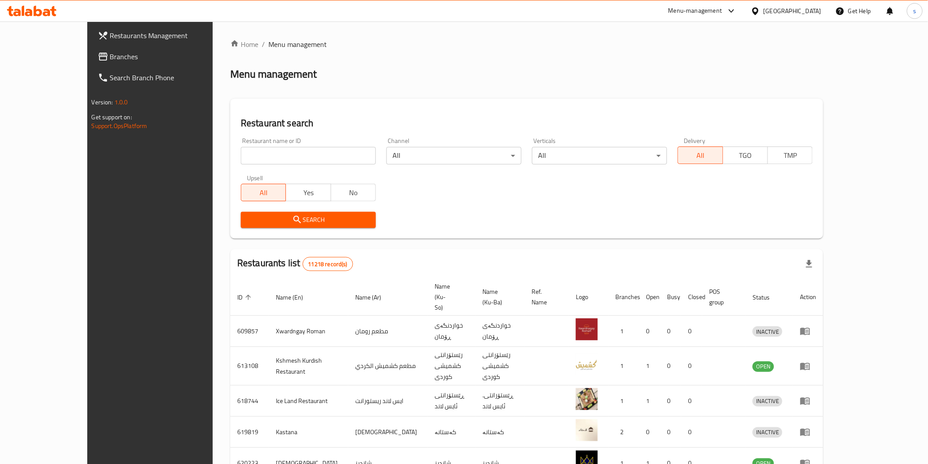
click at [24, 9] on icon at bounding box center [23, 11] width 3 height 10
click at [110, 57] on span "Branches" at bounding box center [172, 56] width 125 height 11
click at [312, 156] on input "search" at bounding box center [308, 156] width 135 height 18
paste input "Honey Spins"
type input "Honey Spins"
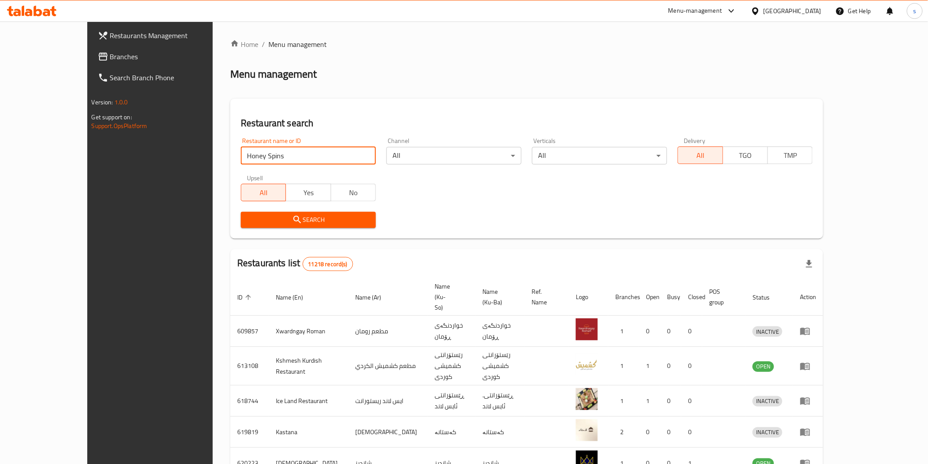
click button "Search" at bounding box center [308, 220] width 135 height 16
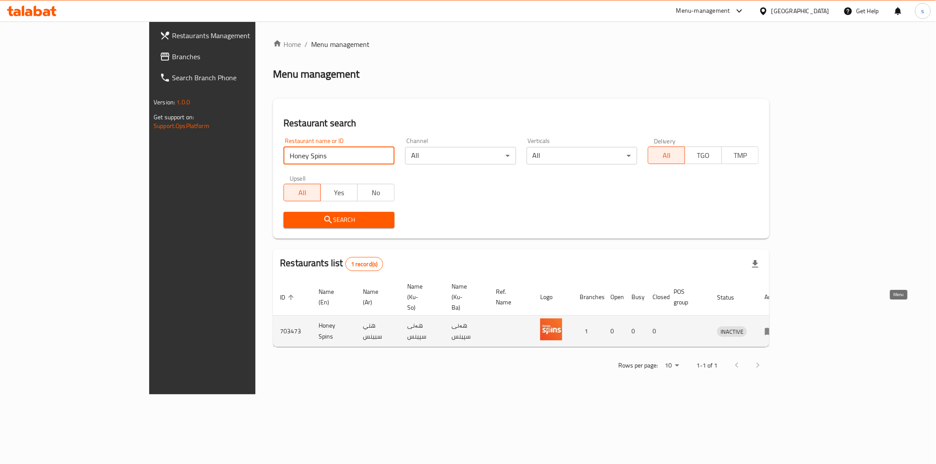
click at [774, 328] on icon "enhanced table" at bounding box center [770, 331] width 10 height 7
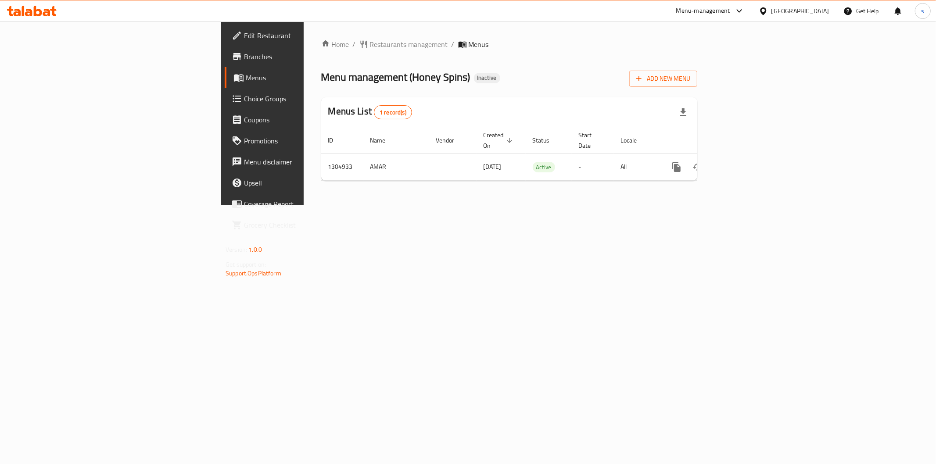
click at [244, 33] on span "Edit Restaurant" at bounding box center [307, 35] width 126 height 11
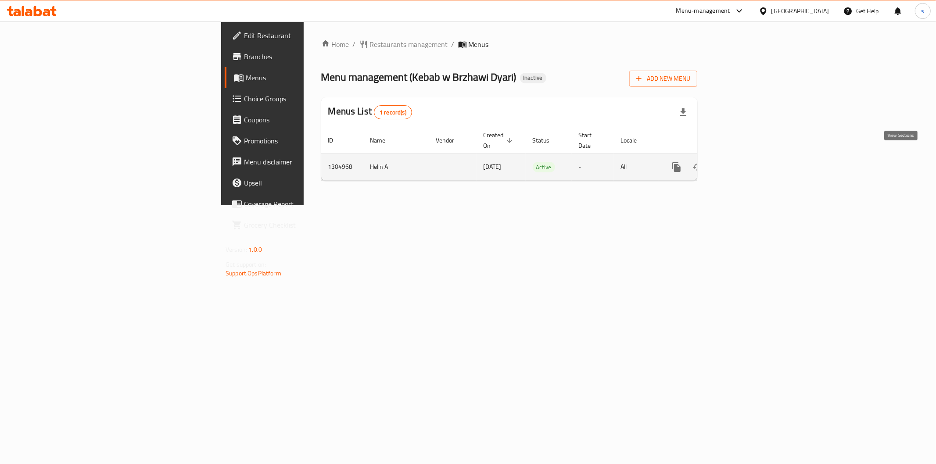
click at [750, 157] on link "enhanced table" at bounding box center [739, 167] width 21 height 21
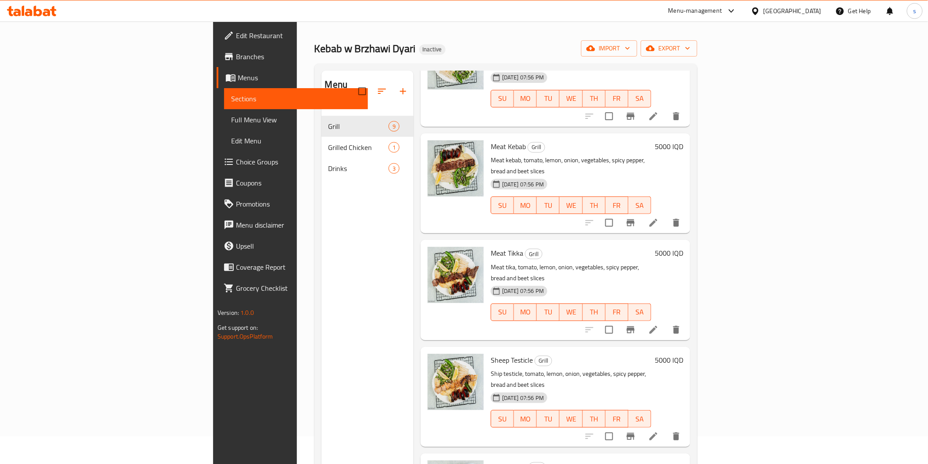
scroll to position [25, 0]
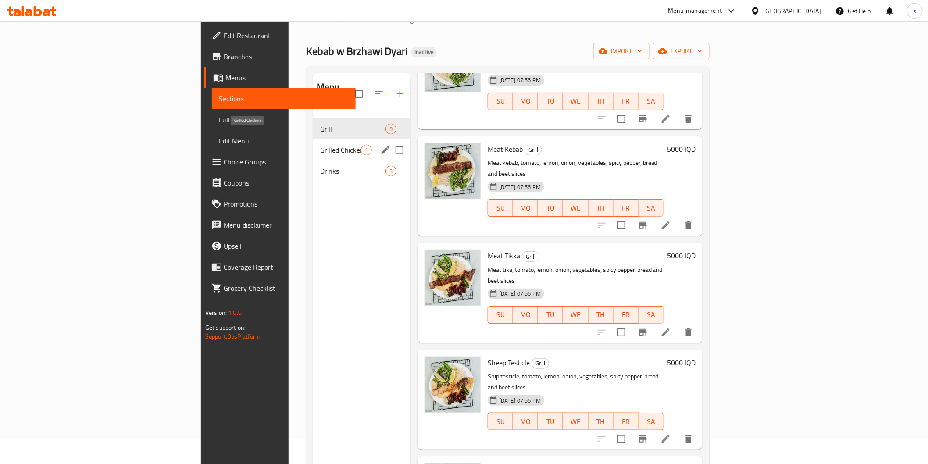
click at [320, 145] on span "Grilled Chicken" at bounding box center [340, 150] width 41 height 11
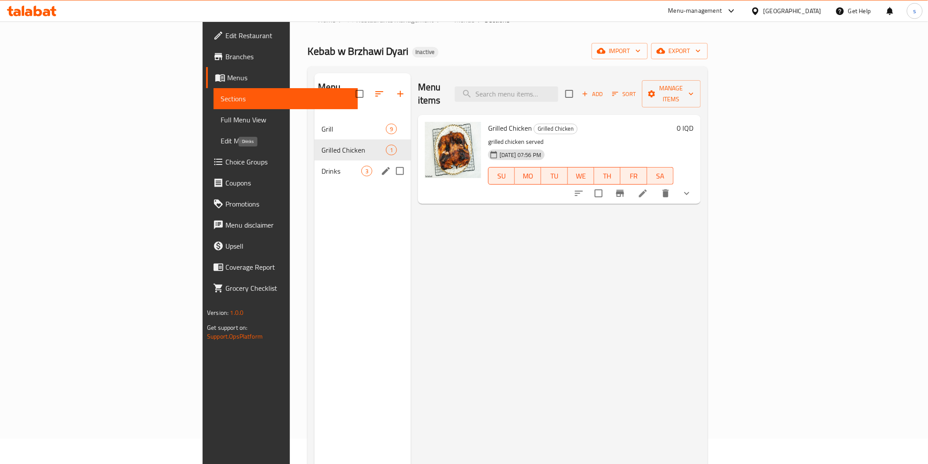
click at [322, 166] on span "Drinks" at bounding box center [342, 171] width 40 height 11
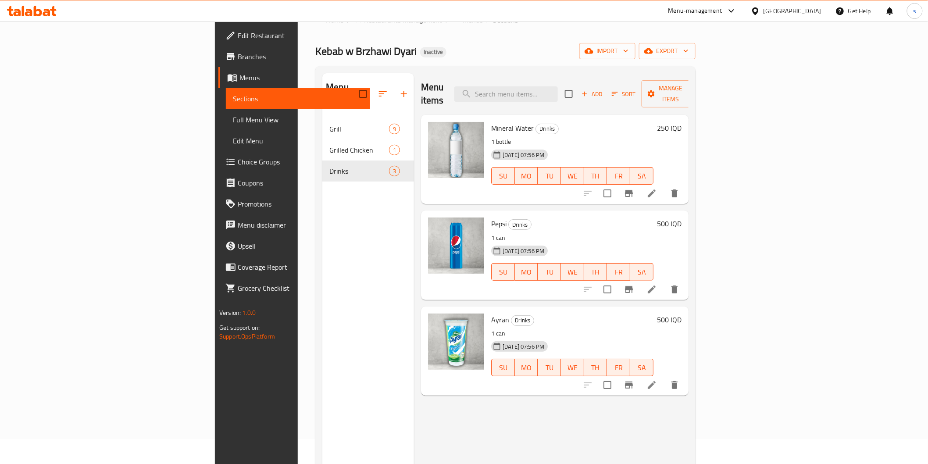
click at [322, 99] on div "Menu sections" at bounding box center [368, 94] width 92 height 42
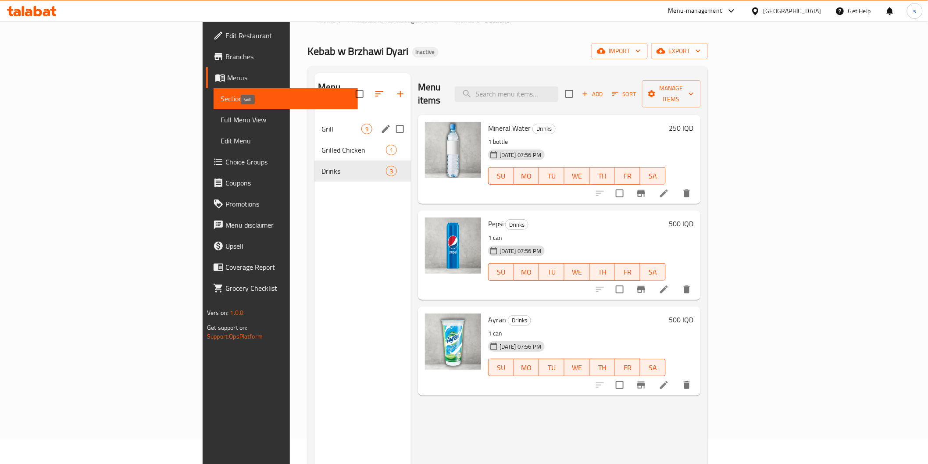
click at [322, 124] on span "Grill" at bounding box center [342, 129] width 40 height 11
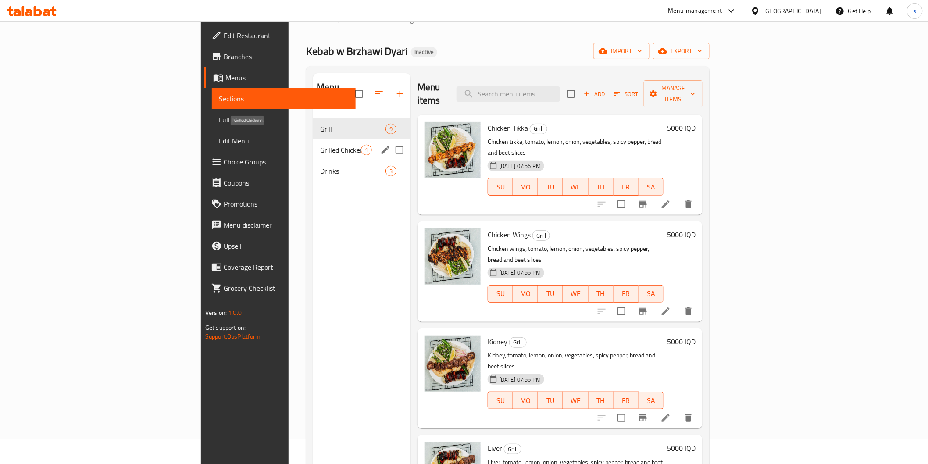
click at [320, 145] on span "Grilled Chicken" at bounding box center [340, 150] width 41 height 11
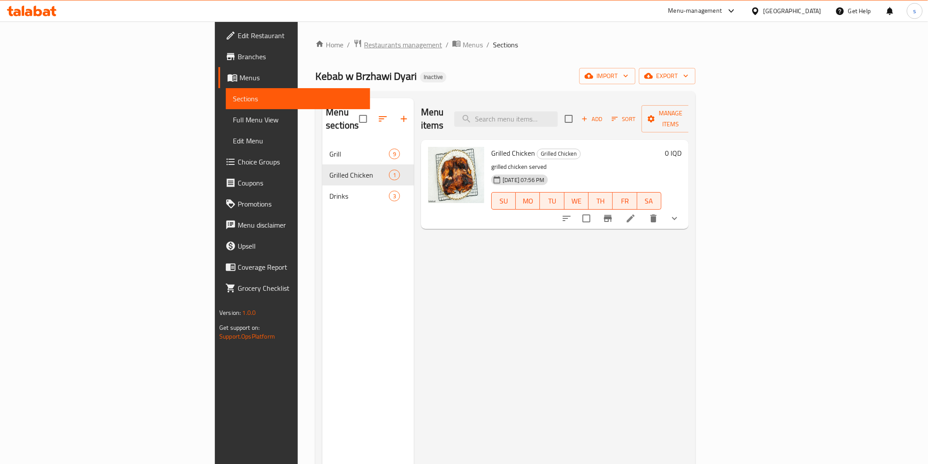
click at [364, 49] on span "Restaurants management" at bounding box center [403, 44] width 78 height 11
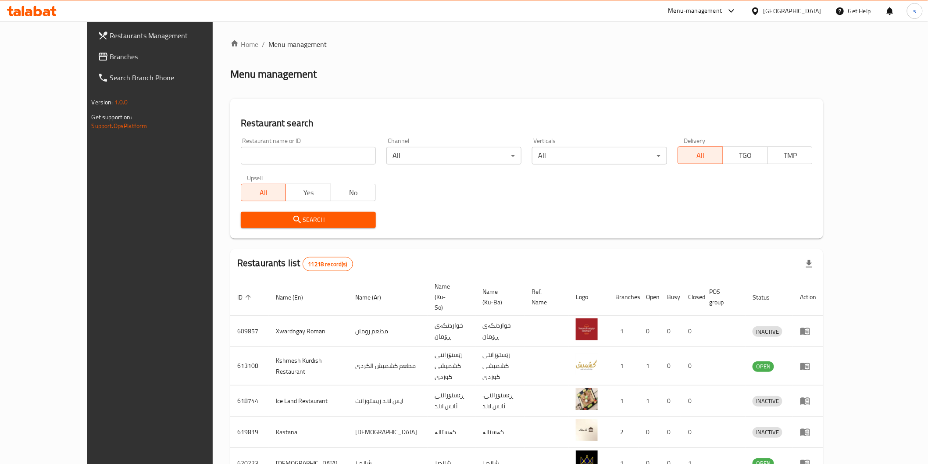
click at [262, 146] on div "Restaurant name or ID Restaurant name or ID" at bounding box center [308, 151] width 135 height 27
paste input "Kebab w Brzhawi Dyari"
click at [262, 150] on input "search" at bounding box center [308, 156] width 135 height 18
type input "Kebab w Brzhawi Dyari"
click button "Search" at bounding box center [308, 220] width 135 height 16
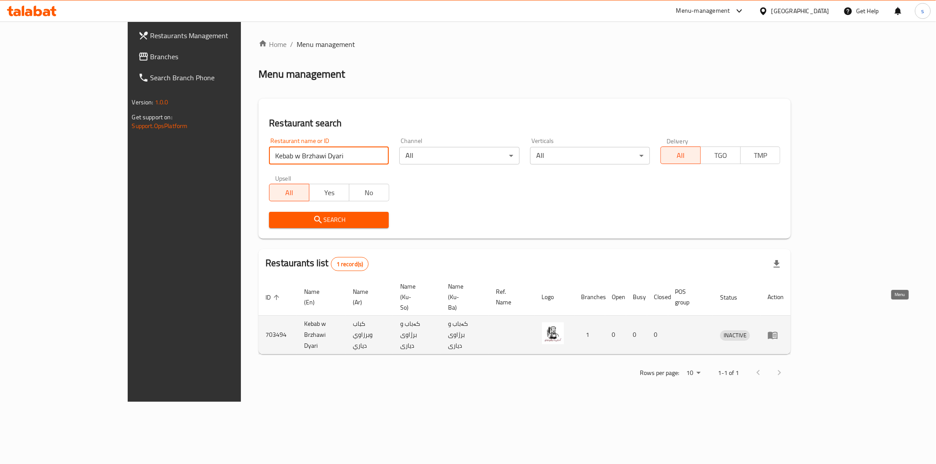
click at [777, 332] on icon "enhanced table" at bounding box center [773, 335] width 10 height 7
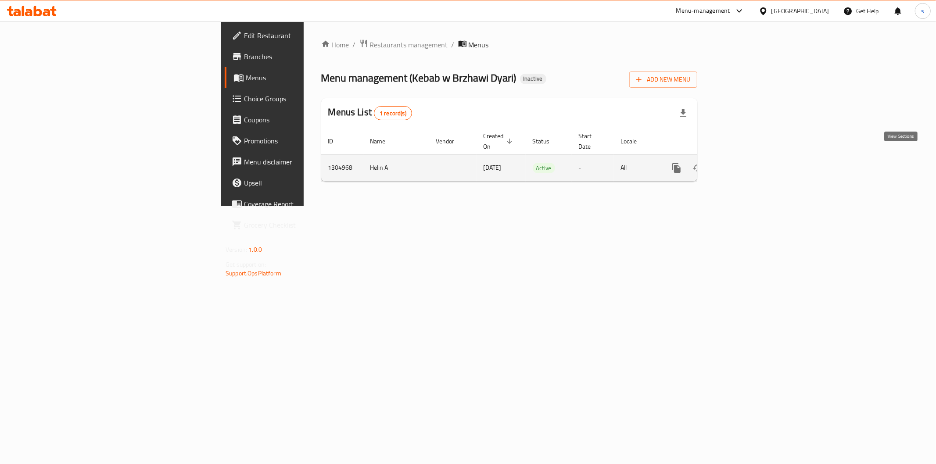
click at [750, 161] on link "enhanced table" at bounding box center [739, 168] width 21 height 21
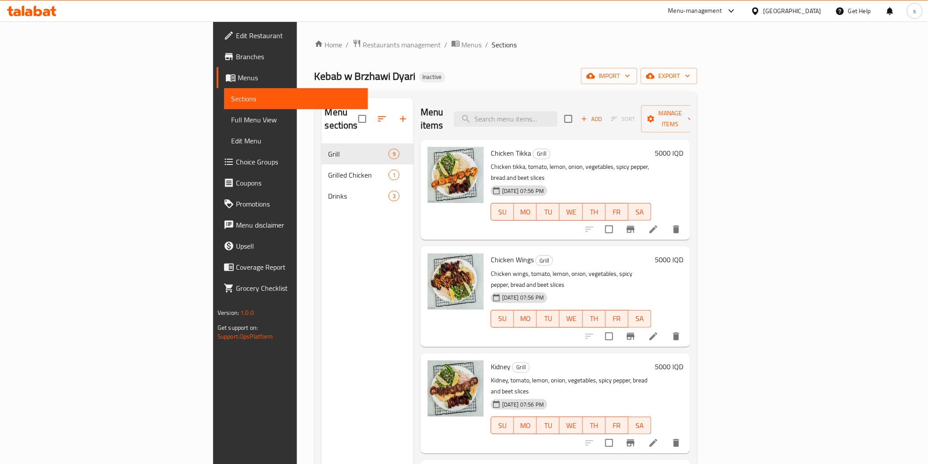
click at [231, 120] on span "Full Menu View" at bounding box center [296, 120] width 130 height 11
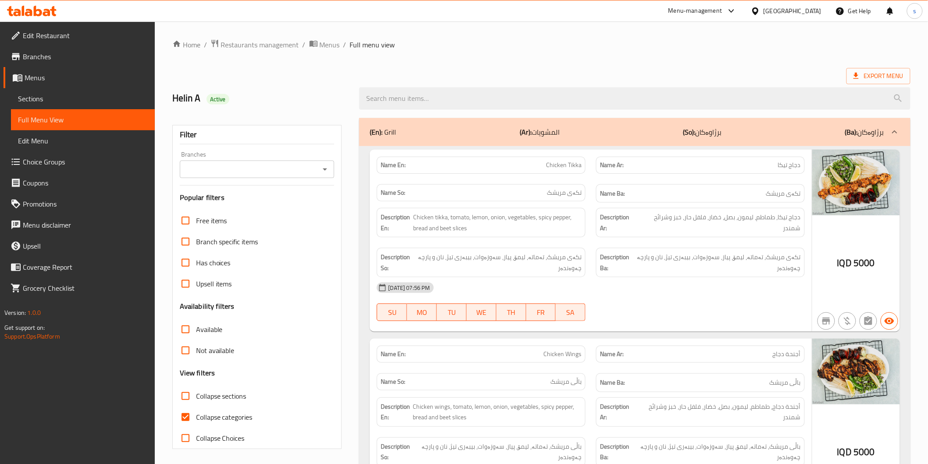
click at [231, 165] on input "Branches" at bounding box center [250, 169] width 135 height 12
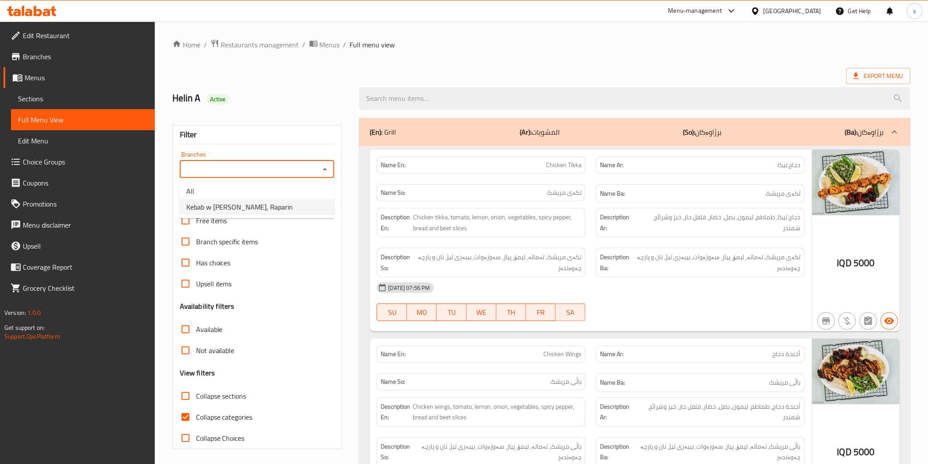
click at [230, 208] on span "Kebab w [PERSON_NAME], Raparin" at bounding box center [239, 207] width 107 height 11
type input "Kebab w [PERSON_NAME], Raparin"
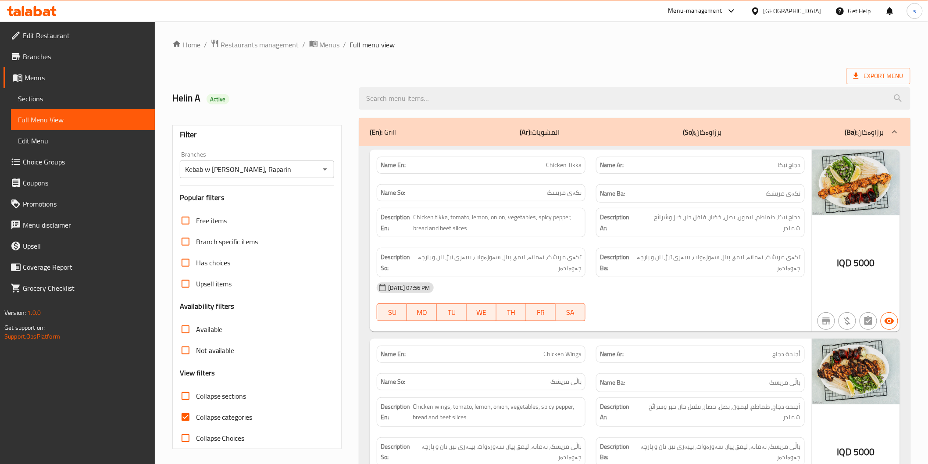
click at [561, 172] on div "Name En: Chicken Tikka" at bounding box center [481, 165] width 209 height 17
click at [561, 170] on span "Chicken Tikka" at bounding box center [564, 165] width 36 height 9
copy span "Chicken Tikka"
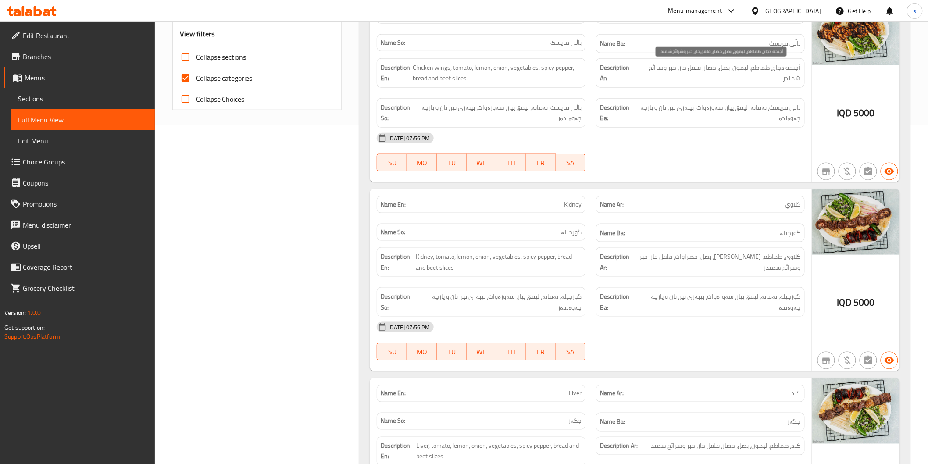
scroll to position [341, 0]
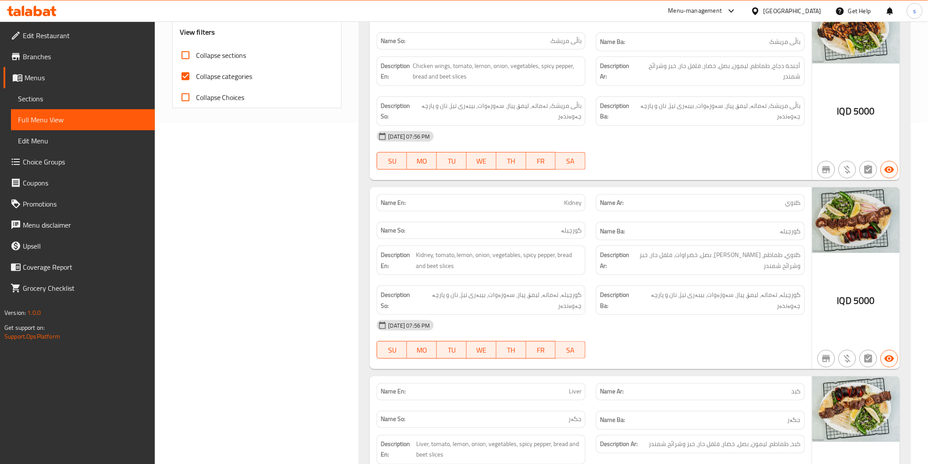
click at [783, 201] on p "Name Ar: كلاوي" at bounding box center [700, 202] width 201 height 9
copy span "كلاوي"
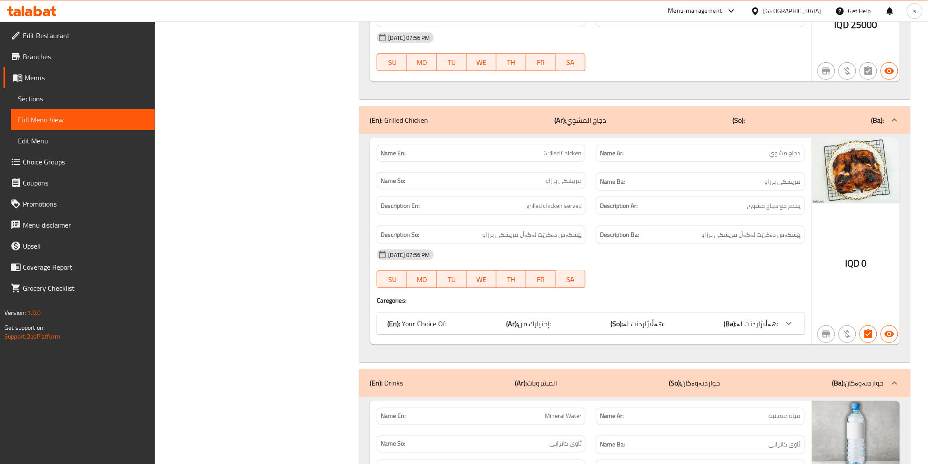
scroll to position [1755, 0]
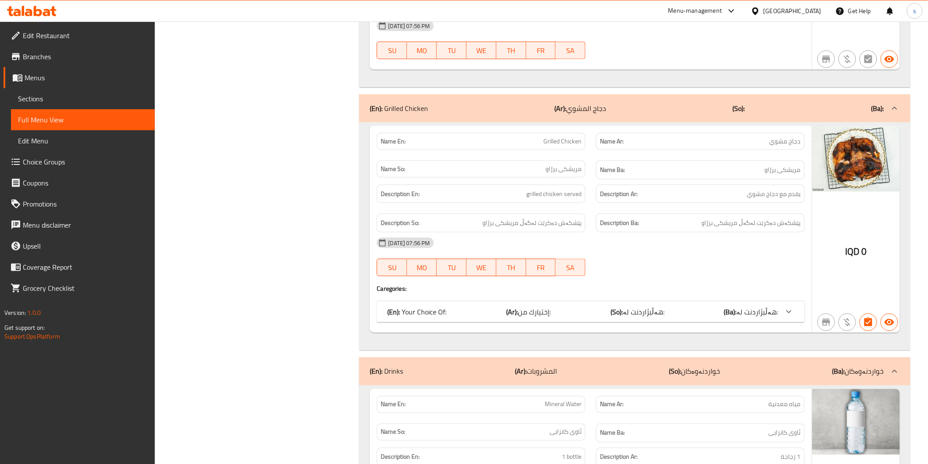
click at [514, 305] on b "(Ar):" at bounding box center [512, 311] width 12 height 13
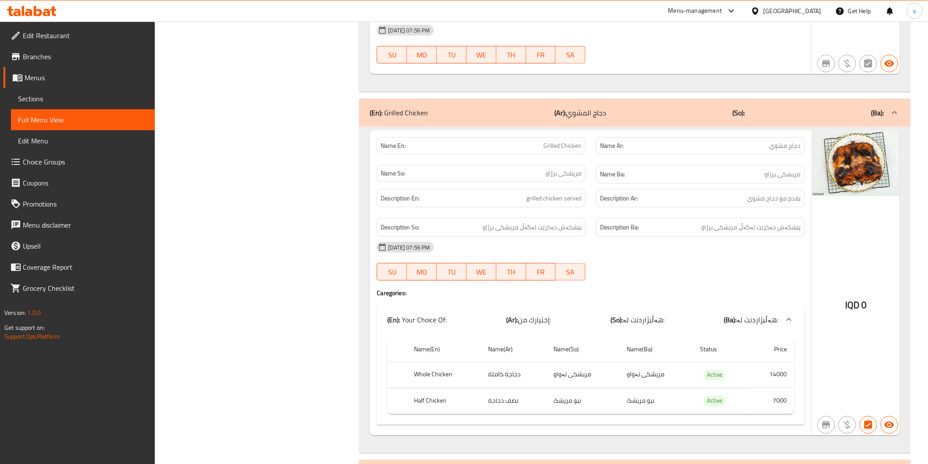
copy span "grilled chicken served"
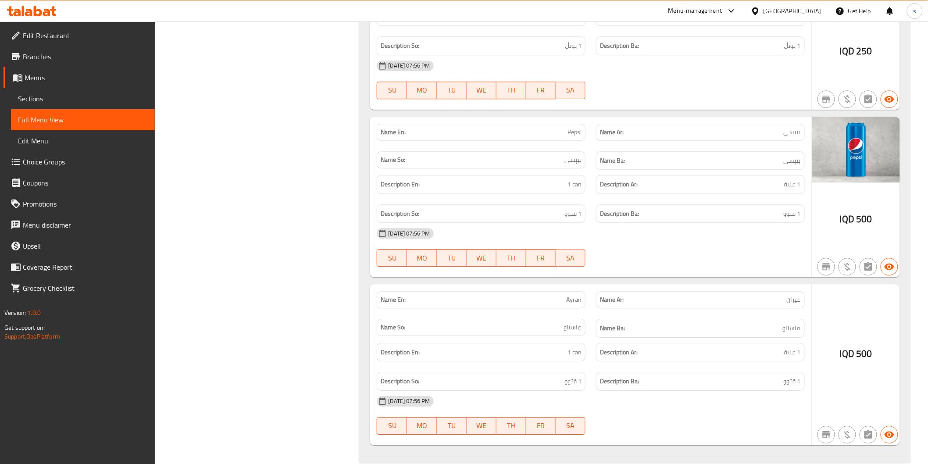
scroll to position [2302, 0]
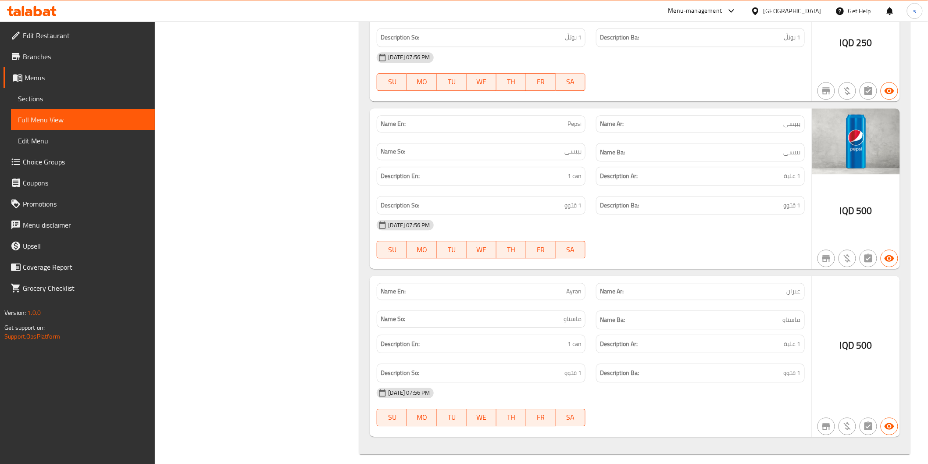
click at [63, 106] on link "Sections" at bounding box center [83, 98] width 144 height 21
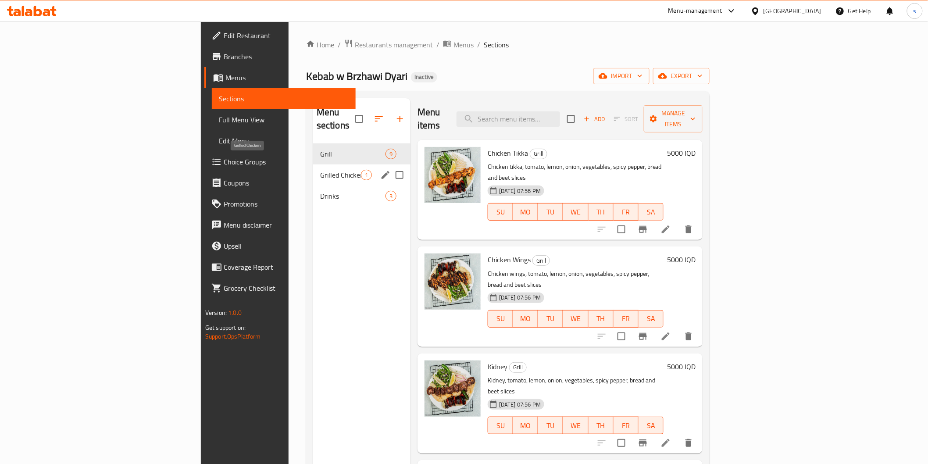
click at [320, 170] on span "Grilled Chicken" at bounding box center [340, 175] width 41 height 11
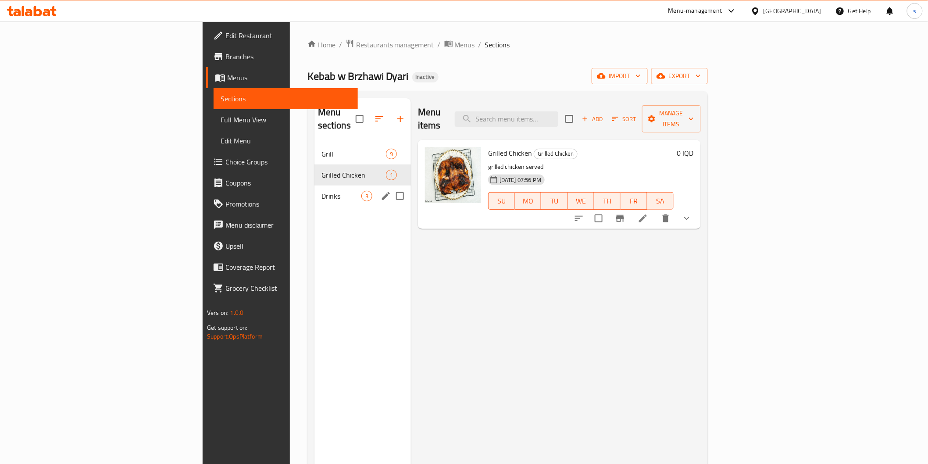
click at [315, 186] on div "Drinks 3" at bounding box center [363, 196] width 97 height 21
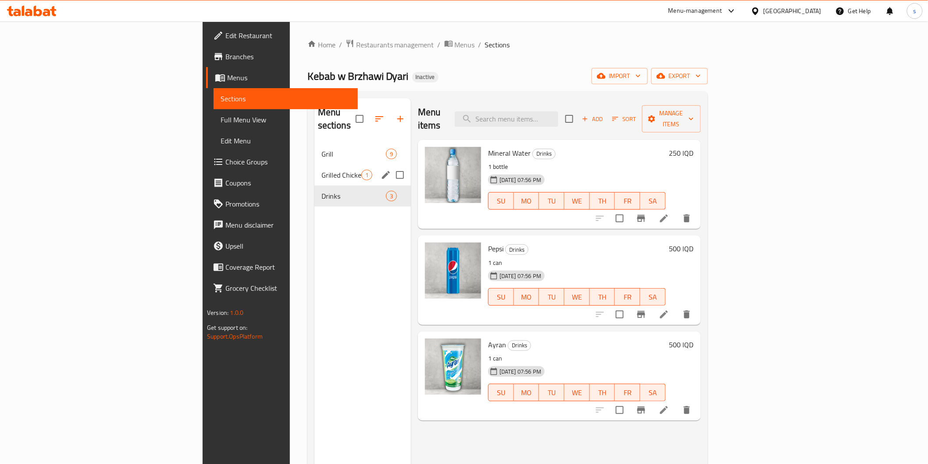
click at [322, 170] on span "Grilled Chicken" at bounding box center [342, 175] width 40 height 11
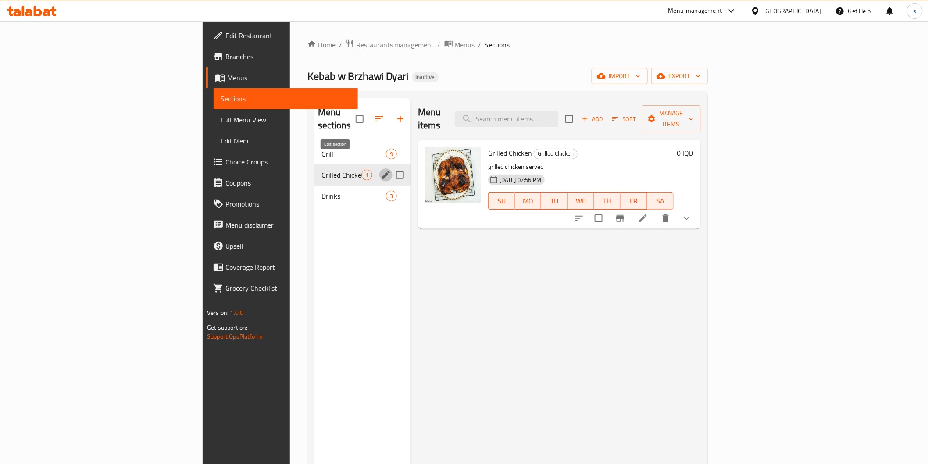
click at [382, 171] on icon "edit" at bounding box center [386, 175] width 8 height 8
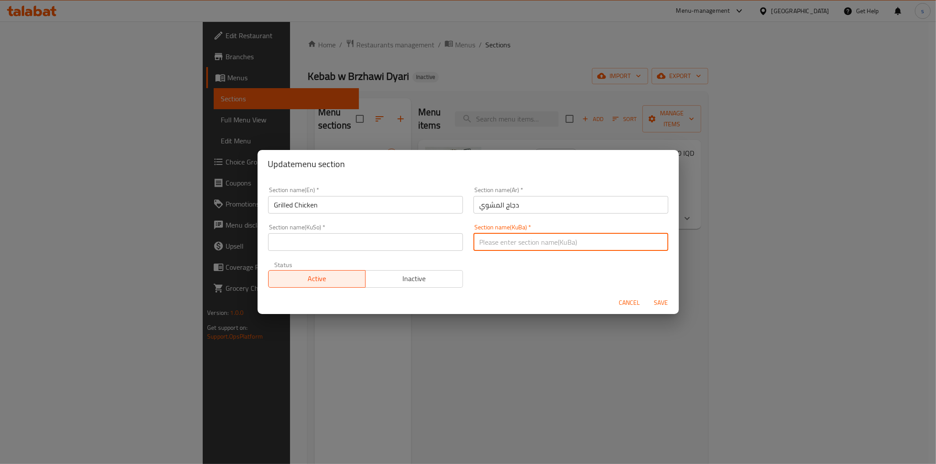
click at [484, 245] on input "text" at bounding box center [570, 242] width 195 height 18
click at [397, 247] on input "text" at bounding box center [365, 242] width 195 height 18
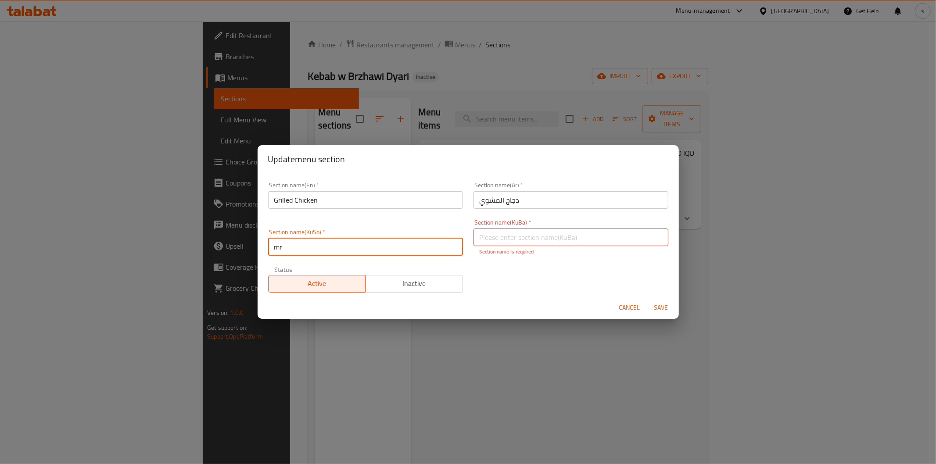
type input "m"
type input "مریشکی برژاو"
paste input "مریشکی برژاو"
click at [488, 244] on input "مریشکی برژاو" at bounding box center [570, 238] width 195 height 18
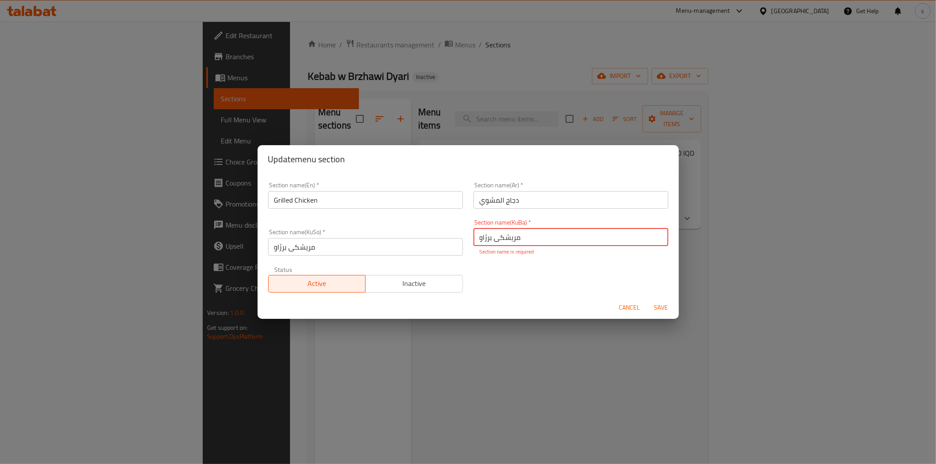
type input "مریشکی برژاو"
click at [647, 300] on button "Save" at bounding box center [661, 308] width 28 height 16
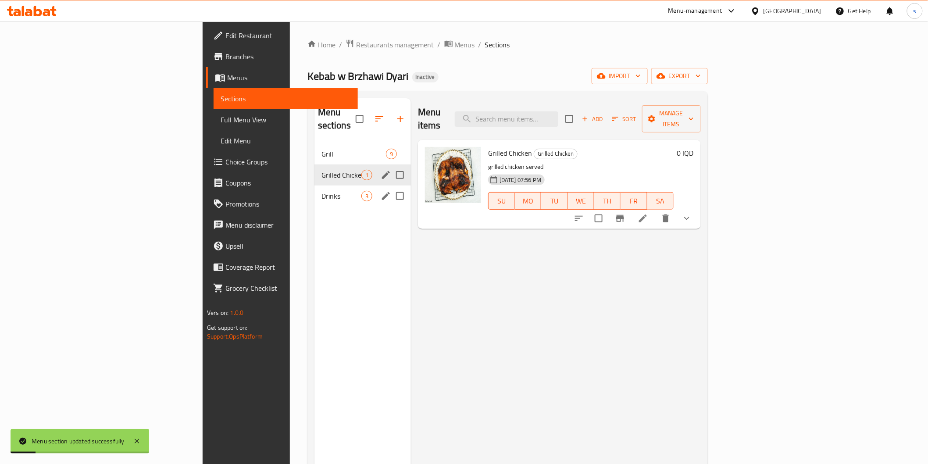
click at [322, 191] on span "Drinks" at bounding box center [342, 196] width 40 height 11
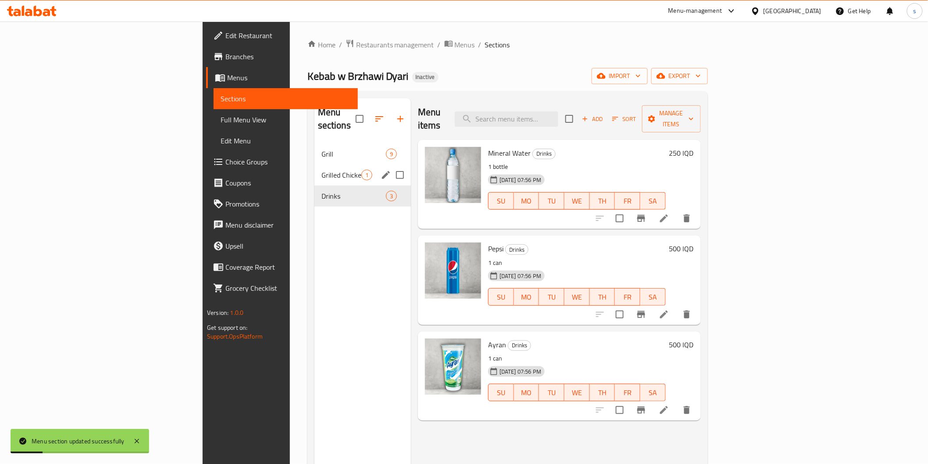
click at [315, 168] on div "Grilled Chicken 1" at bounding box center [363, 175] width 97 height 21
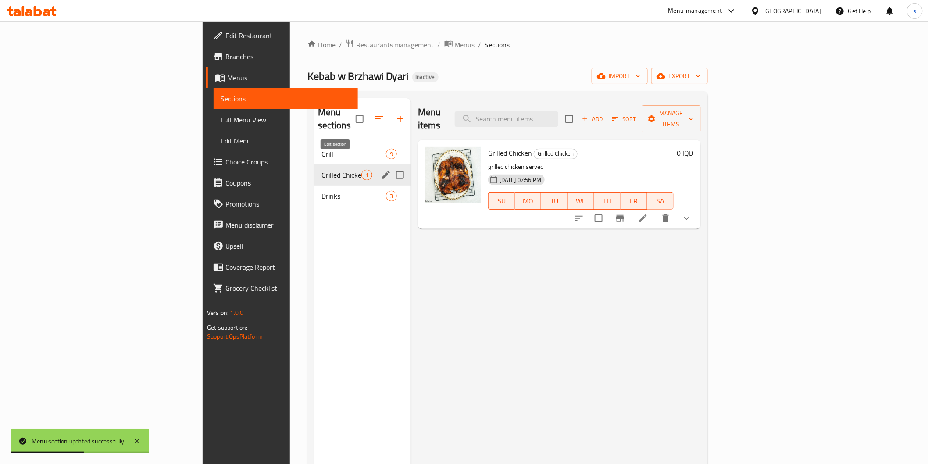
click at [381, 170] on icon "edit" at bounding box center [386, 175] width 11 height 11
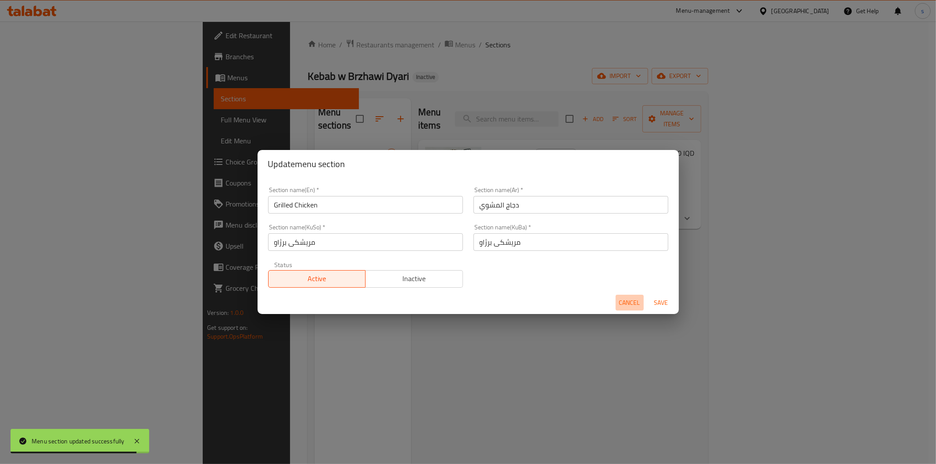
click at [618, 298] on button "Cancel" at bounding box center [630, 303] width 28 height 16
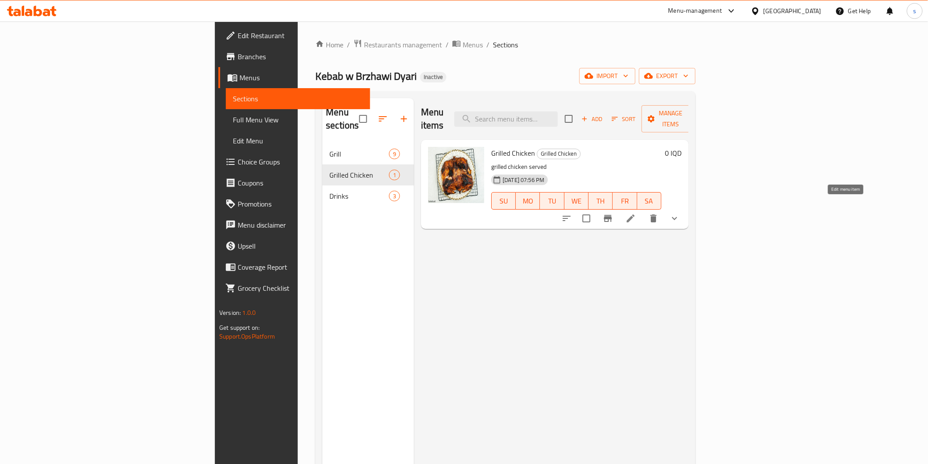
click at [635, 215] on icon at bounding box center [631, 219] width 8 height 8
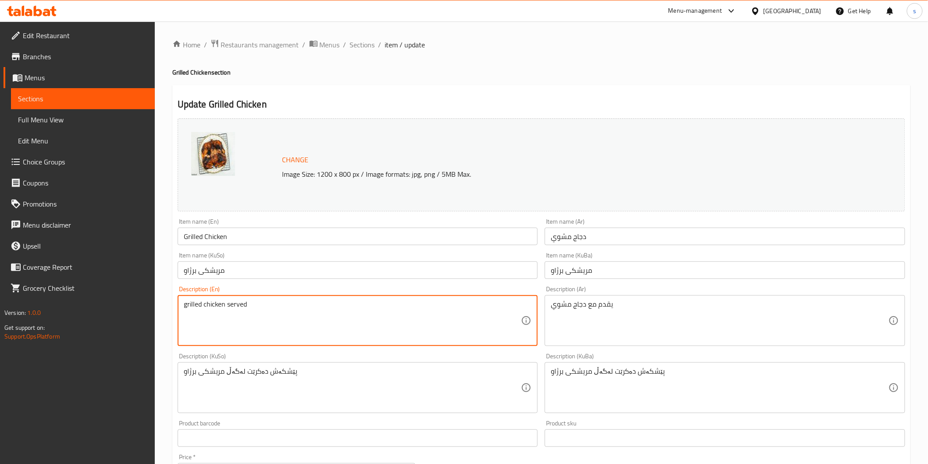
click at [240, 304] on textarea "grilled chicken served" at bounding box center [353, 321] width 338 height 42
click at [184, 301] on textarea "grilled chicken" at bounding box center [353, 321] width 338 height 42
paste textarea "served"
type textarea "served grilled chicken"
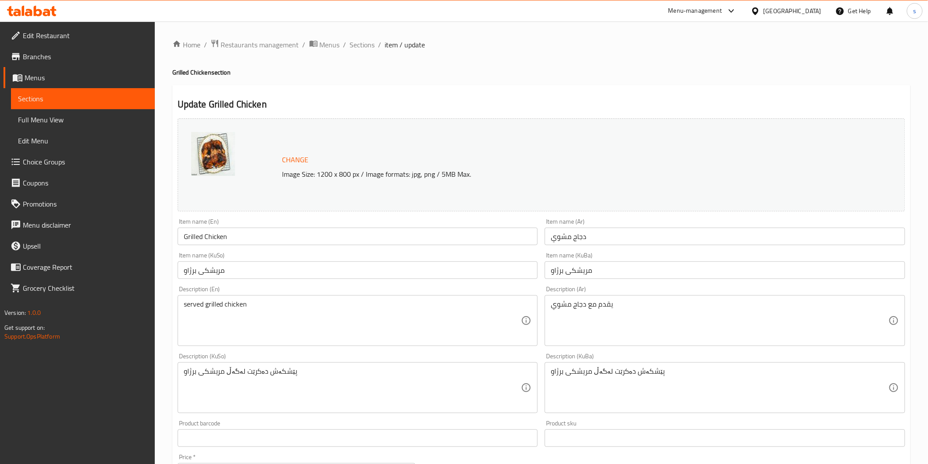
click at [446, 327] on textarea "served grilled chicken" at bounding box center [353, 321] width 338 height 42
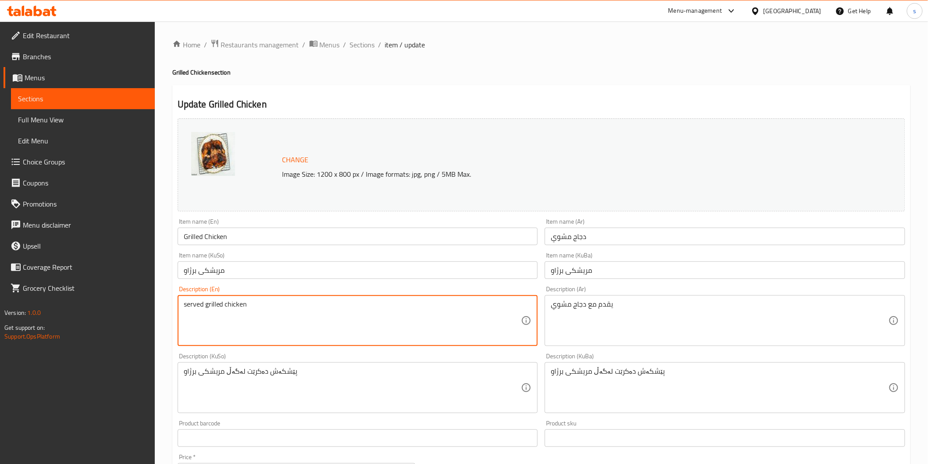
click at [446, 327] on textarea "served grilled chicken" at bounding box center [353, 321] width 338 height 42
type textarea "مشوي"
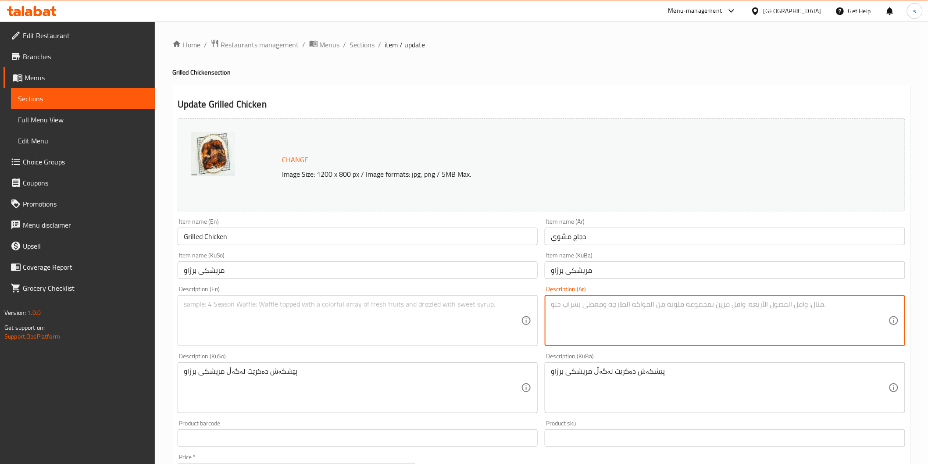
drag, startPoint x: 545, startPoint y: 306, endPoint x: 494, endPoint y: 308, distance: 50.5
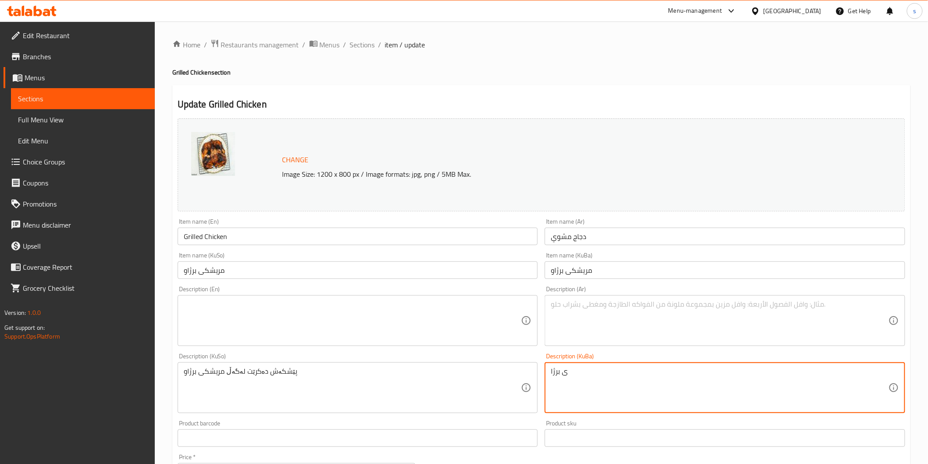
type textarea "برژا"
drag, startPoint x: 633, startPoint y: 376, endPoint x: 512, endPoint y: 376, distance: 120.7
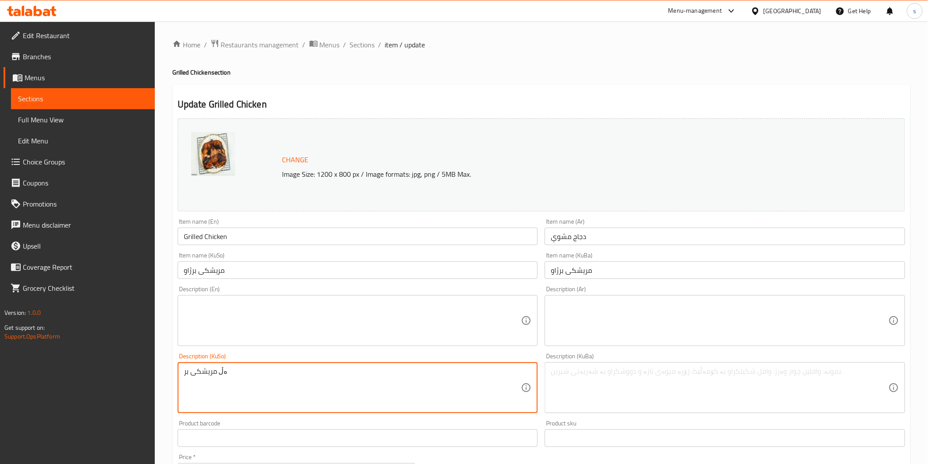
type textarea "ی بر"
drag, startPoint x: 423, startPoint y: 367, endPoint x: 172, endPoint y: 388, distance: 252.3
click at [237, 357] on div "Description (KuSo) Description (KuSo)" at bounding box center [358, 383] width 361 height 60
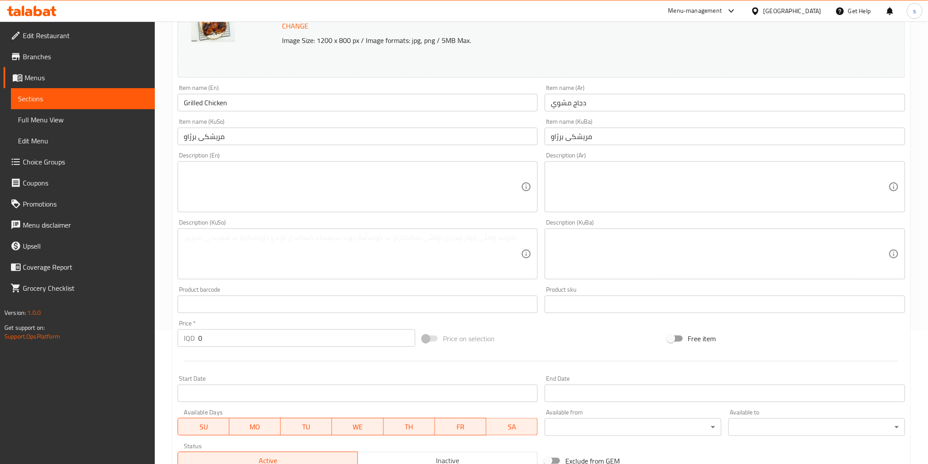
scroll to position [288, 0]
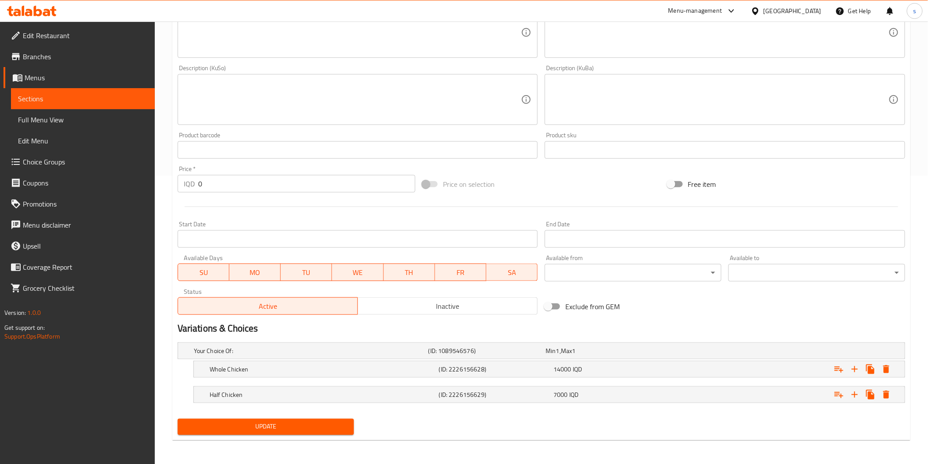
click at [262, 433] on button "Update" at bounding box center [266, 427] width 177 height 16
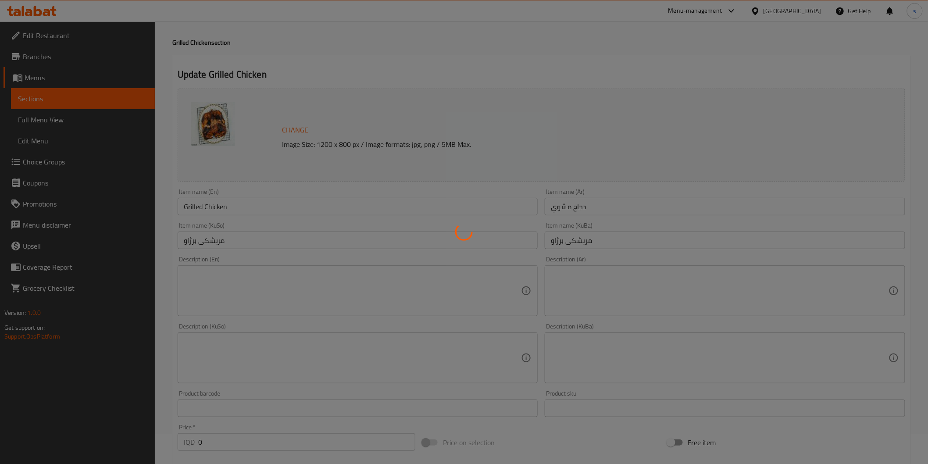
scroll to position [0, 0]
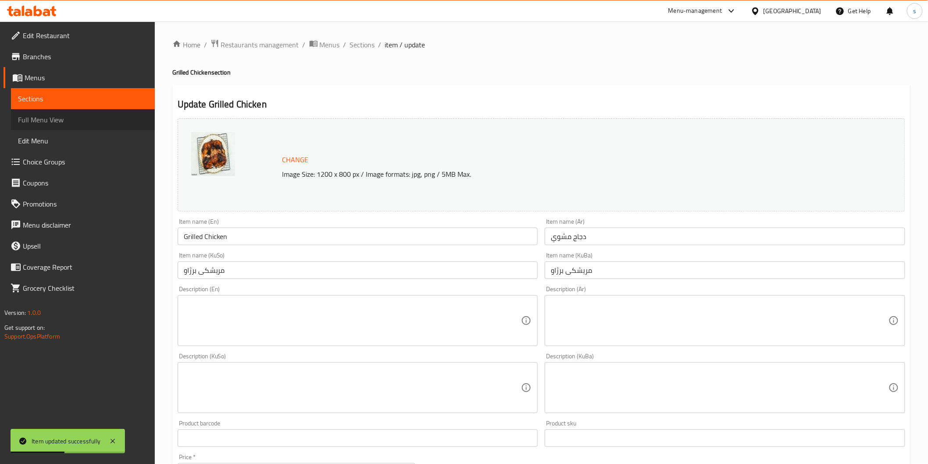
click at [86, 126] on link "Full Menu View" at bounding box center [83, 119] width 144 height 21
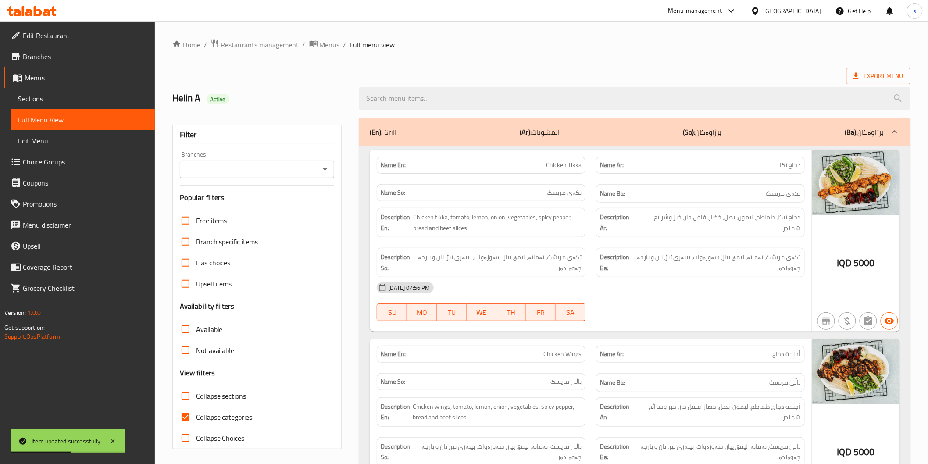
click at [256, 156] on div "Branches Branches" at bounding box center [257, 164] width 155 height 27
click at [258, 167] on input "Branches" at bounding box center [250, 169] width 135 height 12
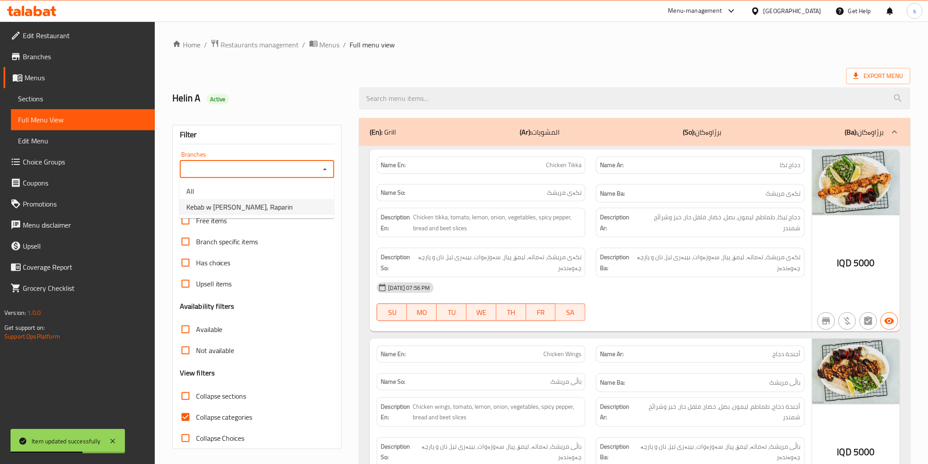
click at [260, 199] on li "Kebab w [PERSON_NAME], Raparin" at bounding box center [256, 207] width 155 height 16
type input "Kebab w [PERSON_NAME], Raparin"
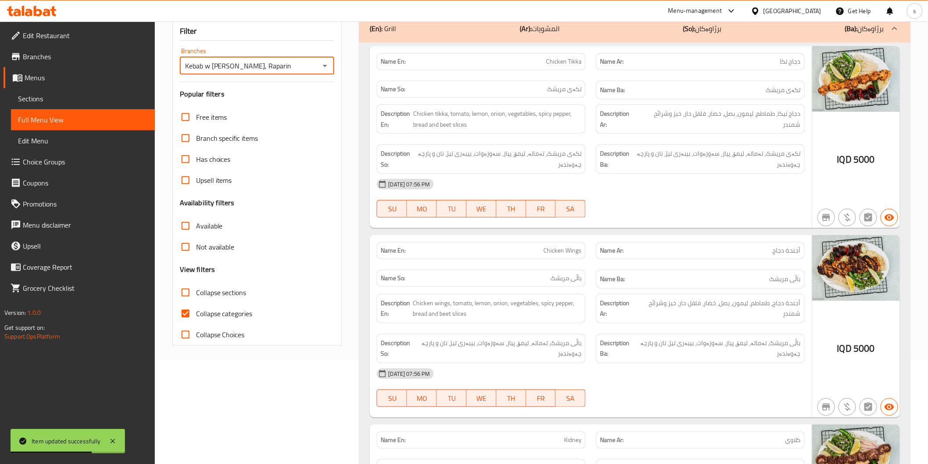
scroll to position [244, 0]
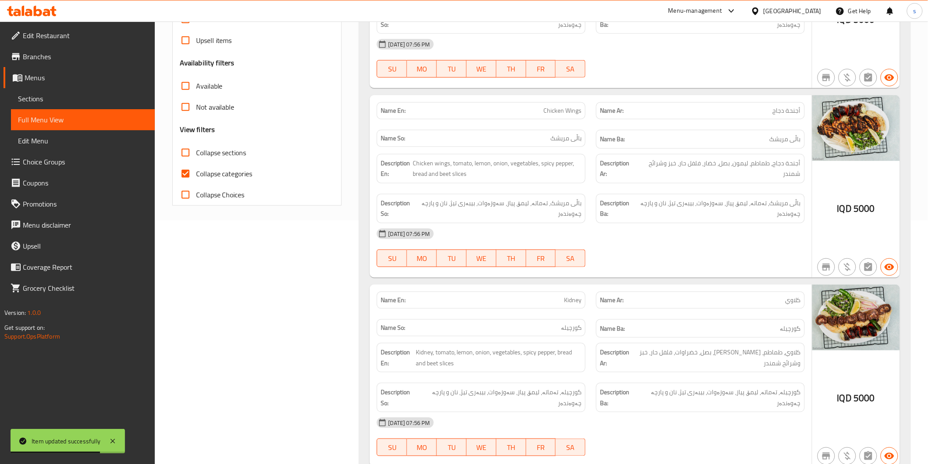
click at [229, 175] on span "Collapse categories" at bounding box center [224, 173] width 57 height 11
click at [196, 175] on input "Collapse categories" at bounding box center [185, 173] width 21 height 21
checkbox input "false"
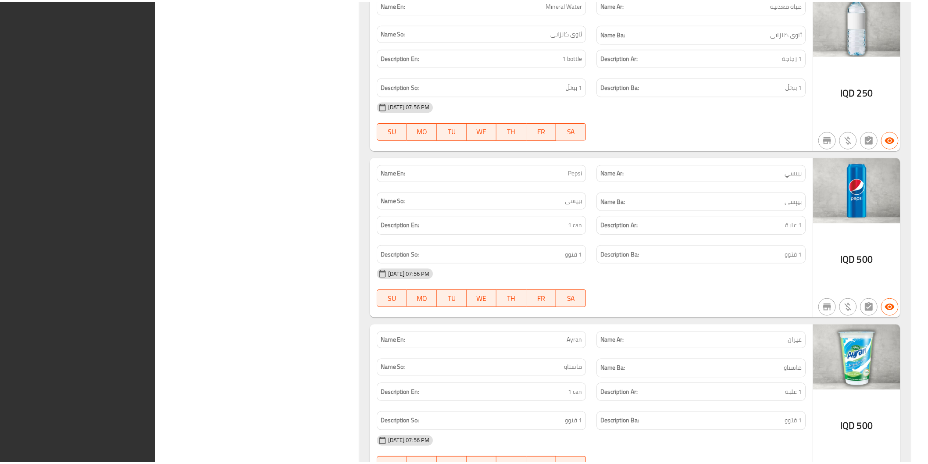
scroll to position [2292, 0]
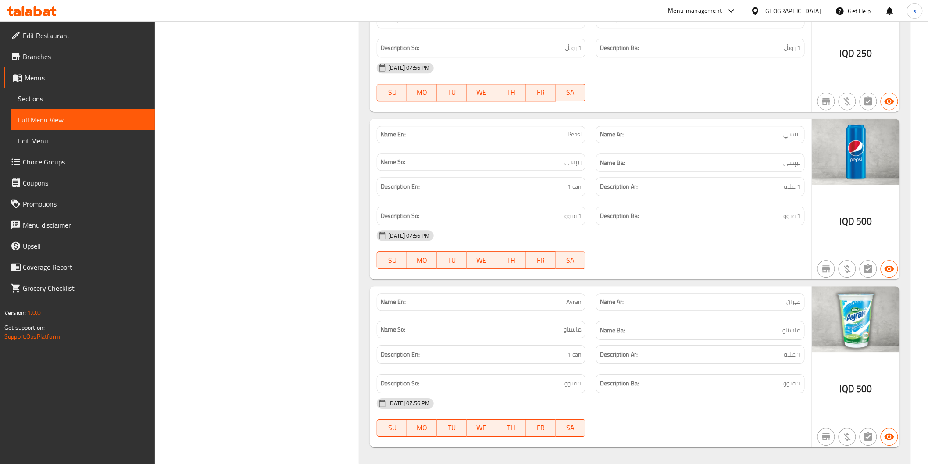
click at [25, 13] on icon at bounding box center [28, 12] width 7 height 7
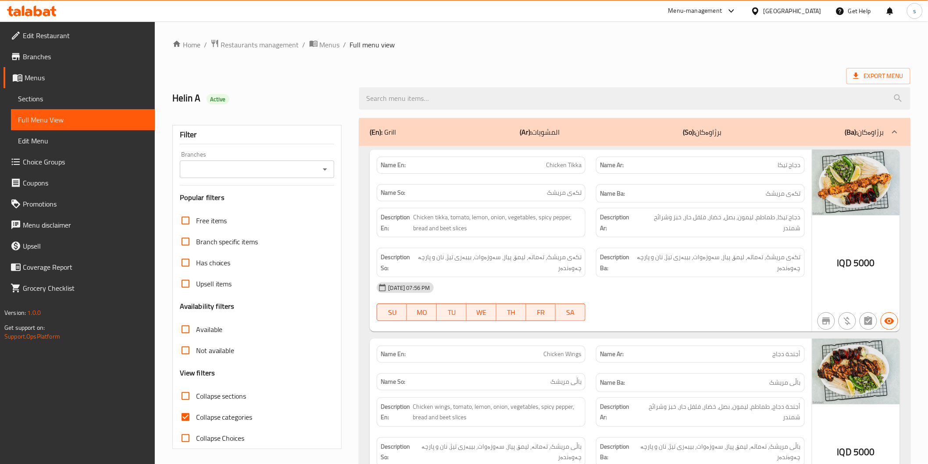
click at [57, 105] on link "Sections" at bounding box center [83, 98] width 144 height 21
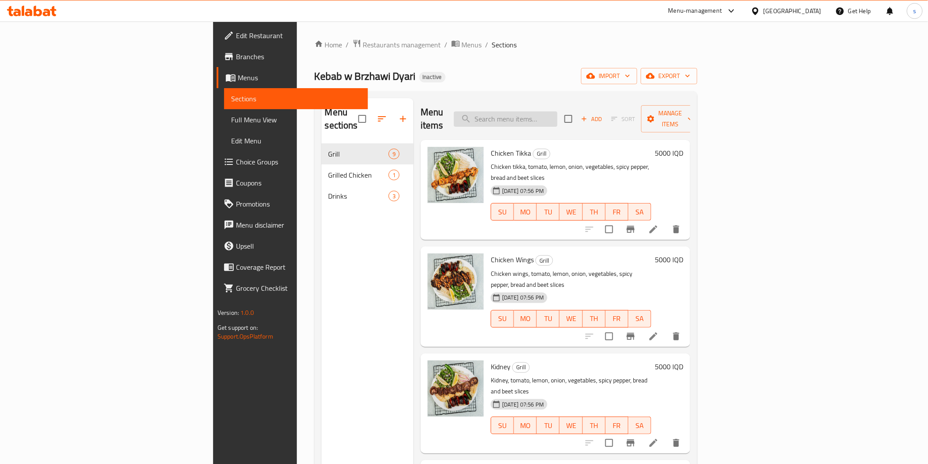
click at [558, 111] on input "search" at bounding box center [506, 118] width 104 height 15
paste input "Chicken Tikka"
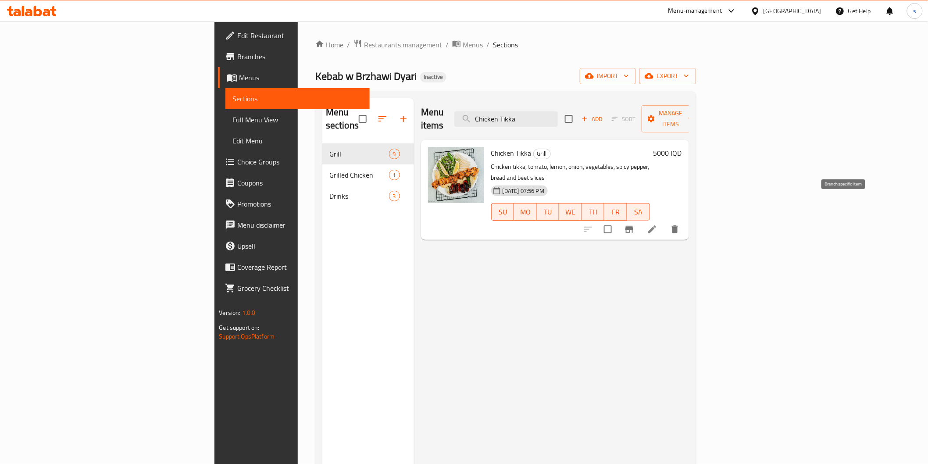
type input "Chicken Tikka"
click at [656, 226] on icon at bounding box center [652, 230] width 8 height 8
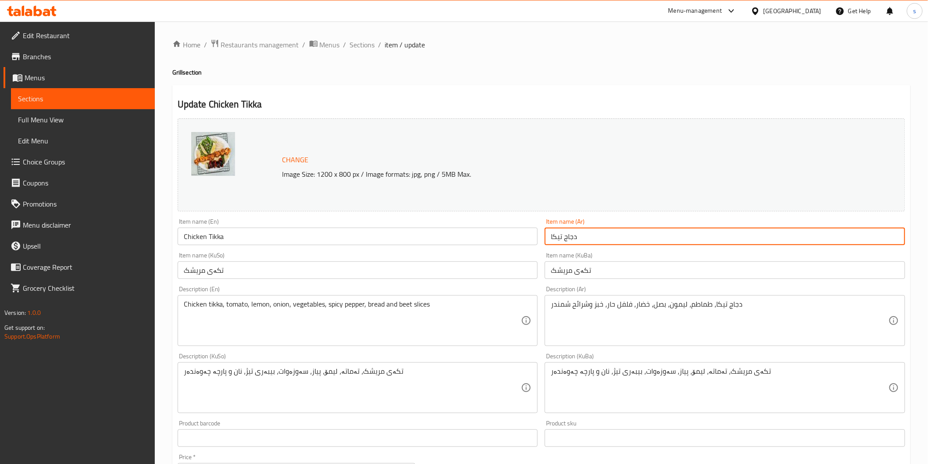
click at [557, 238] on input "دجاج تيكا" at bounding box center [725, 237] width 361 height 18
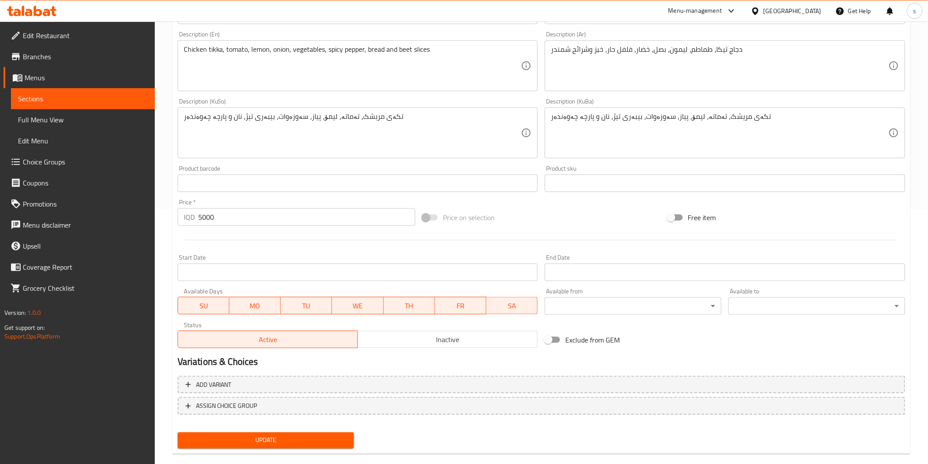
scroll to position [268, 0]
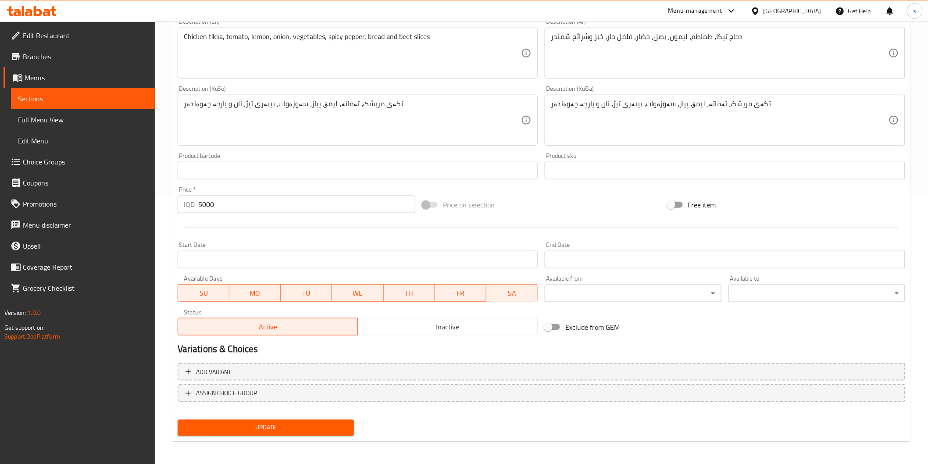
type input "دجاج تكا"
click at [295, 428] on span "Update" at bounding box center [266, 428] width 163 height 11
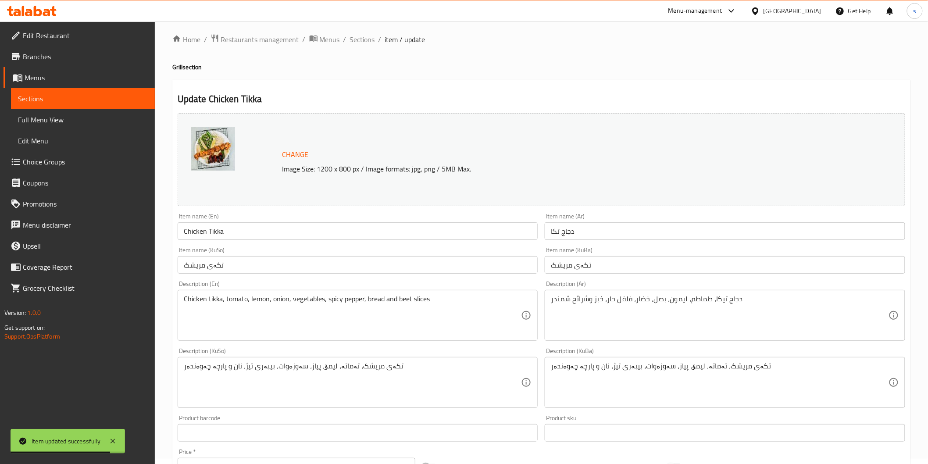
scroll to position [0, 0]
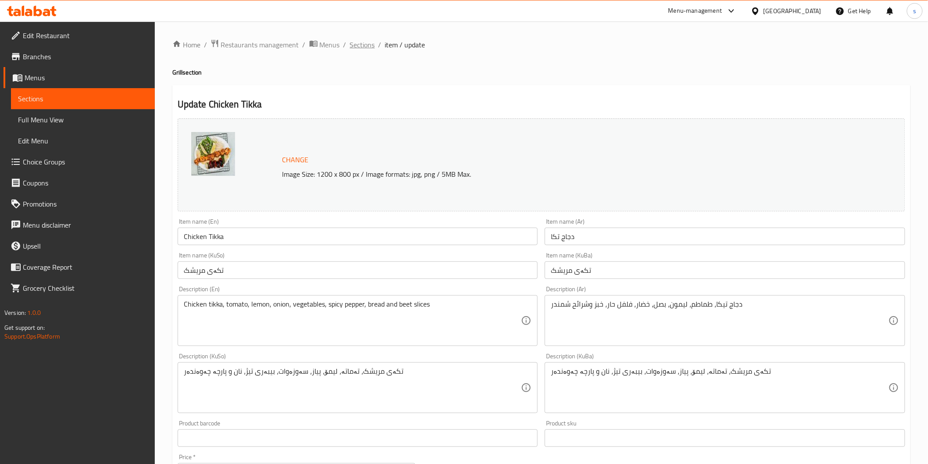
click at [360, 47] on span "Sections" at bounding box center [362, 44] width 25 height 11
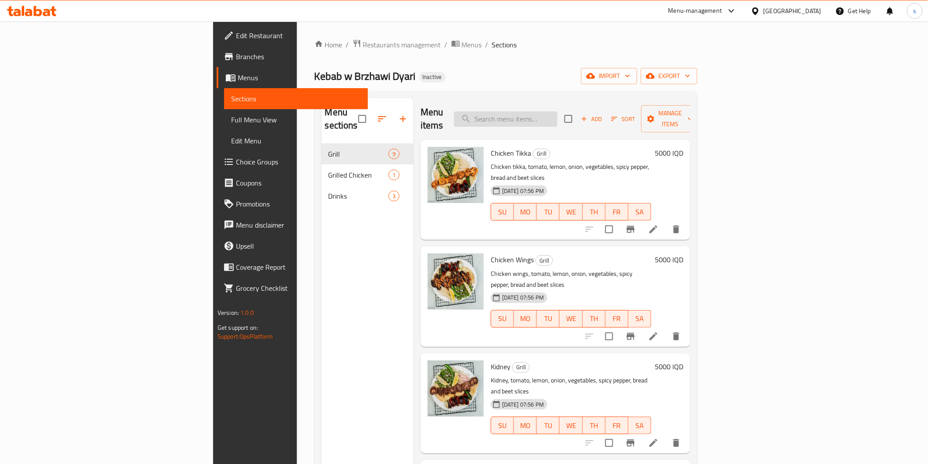
click at [558, 112] on input "search" at bounding box center [506, 118] width 104 height 15
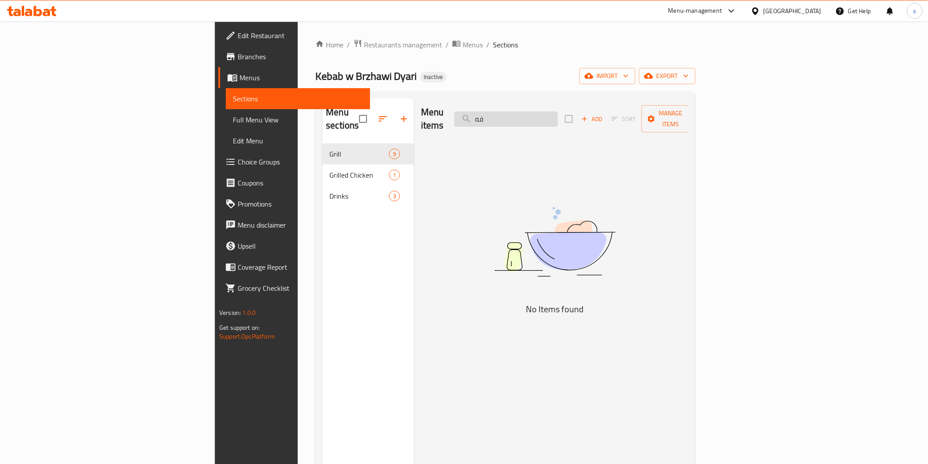
type input "ف"
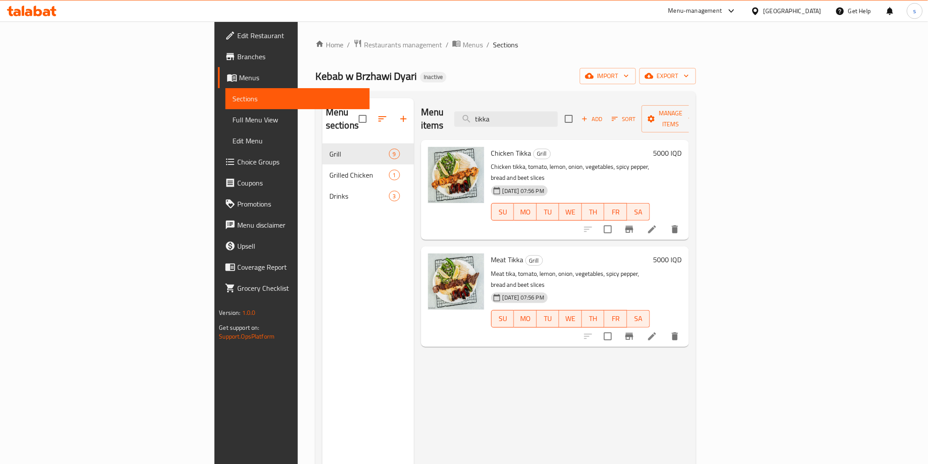
type input "tikka"
click at [656, 226] on icon at bounding box center [652, 230] width 8 height 8
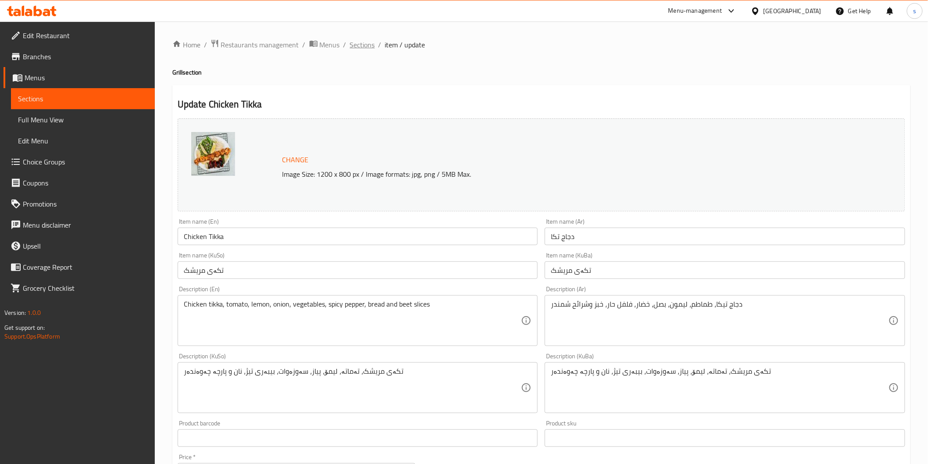
click at [369, 47] on span "Sections" at bounding box center [362, 44] width 25 height 11
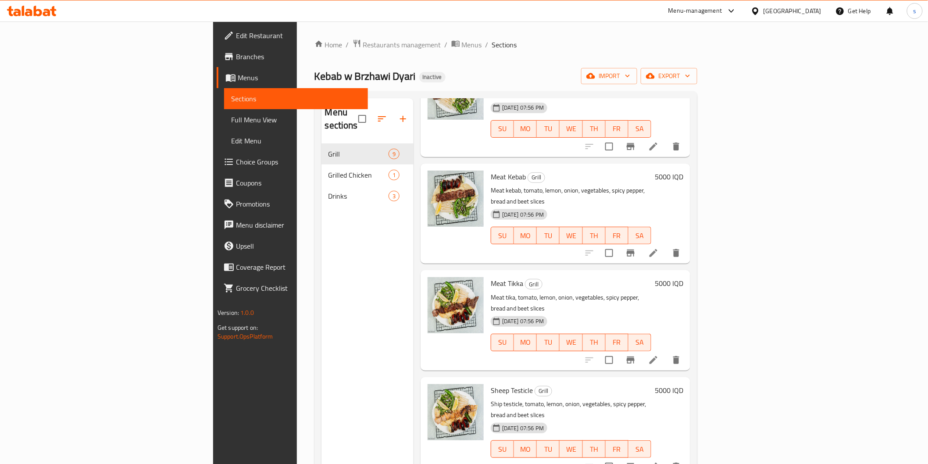
scroll to position [406, 0]
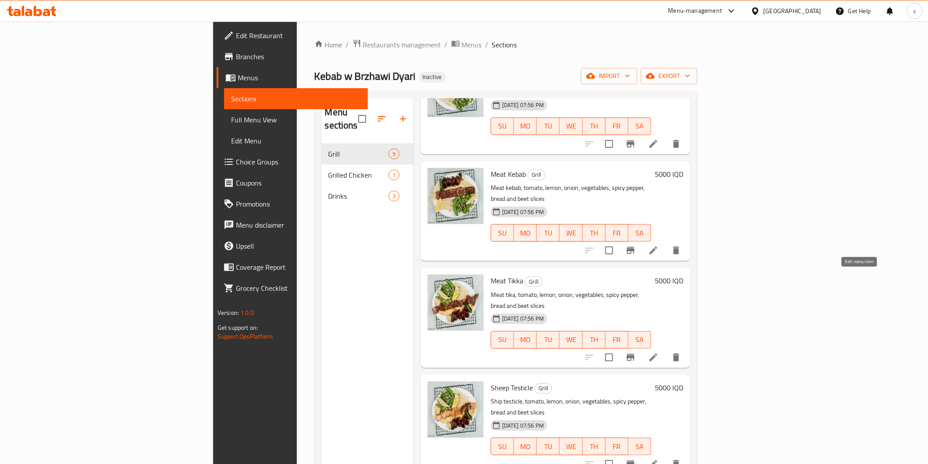
click at [658, 354] on icon at bounding box center [654, 358] width 8 height 8
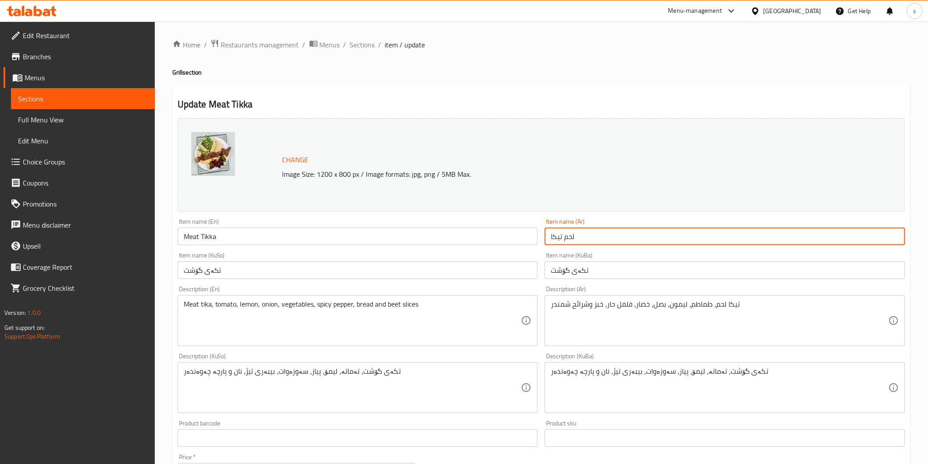
click at [558, 233] on input "لحم تيكا" at bounding box center [725, 237] width 361 height 18
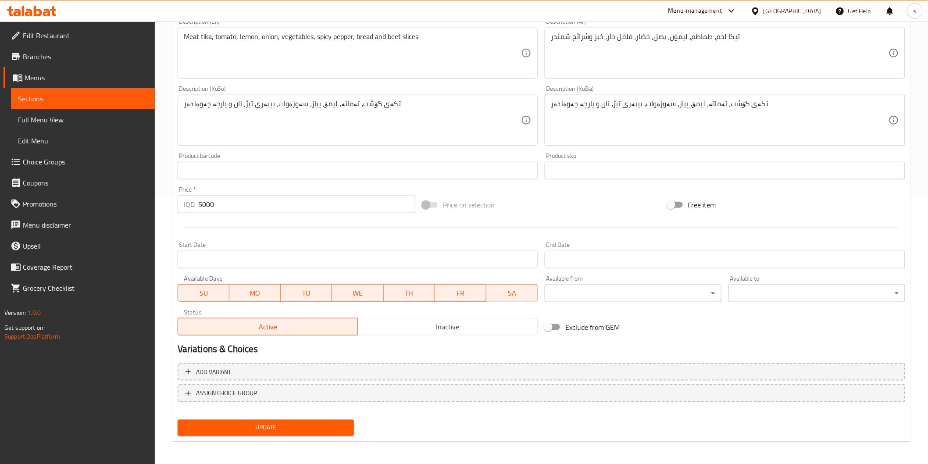
type input "لحم تكا"
click at [331, 426] on span "Update" at bounding box center [266, 428] width 163 height 11
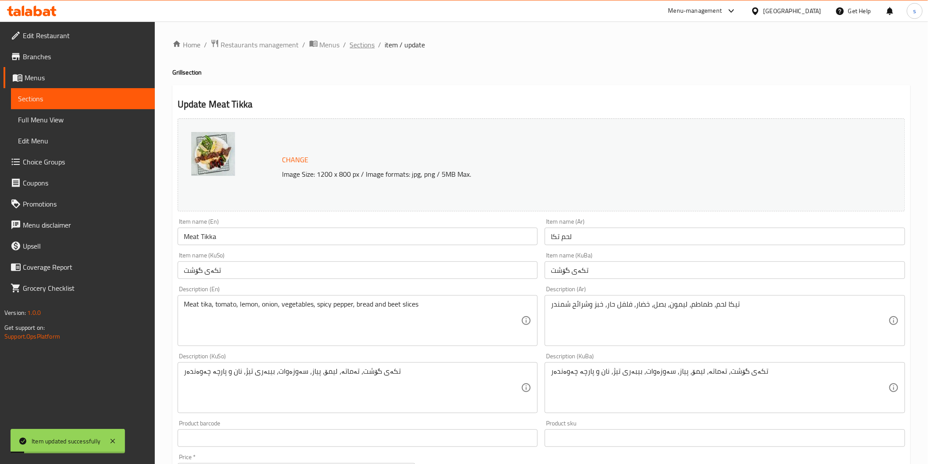
click at [355, 42] on span "Sections" at bounding box center [362, 44] width 25 height 11
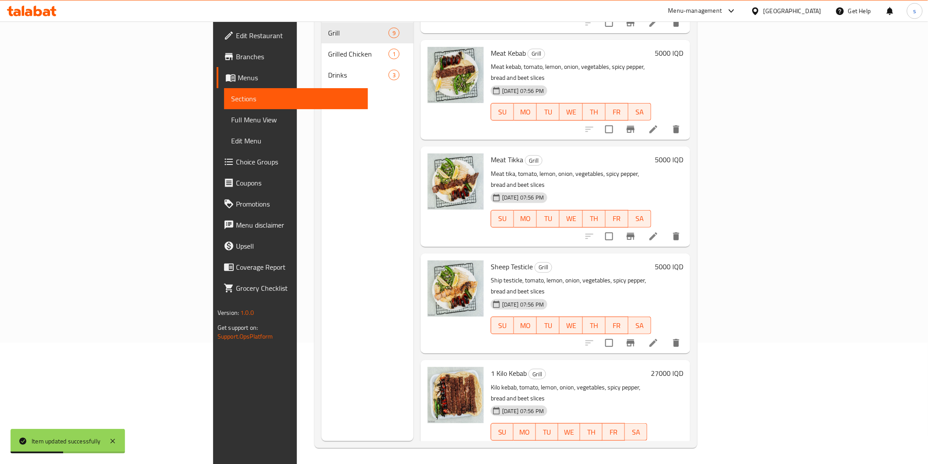
scroll to position [123, 0]
click at [659, 229] on icon at bounding box center [653, 234] width 11 height 11
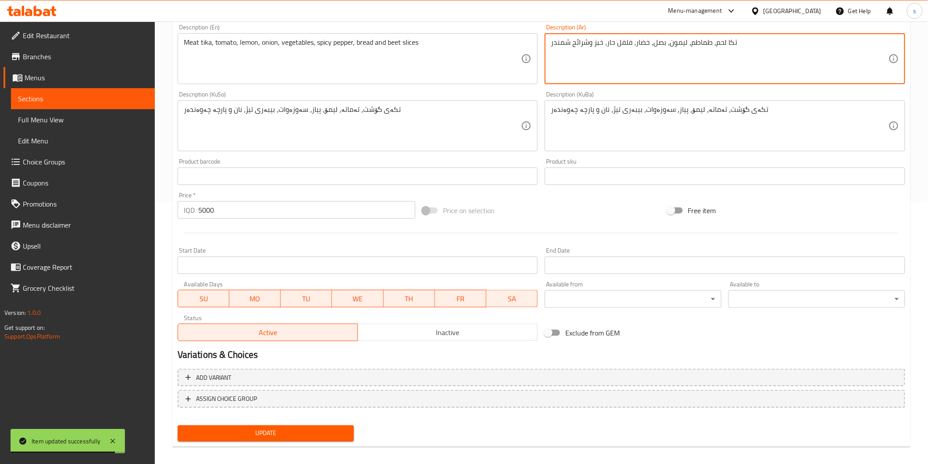
scroll to position [268, 0]
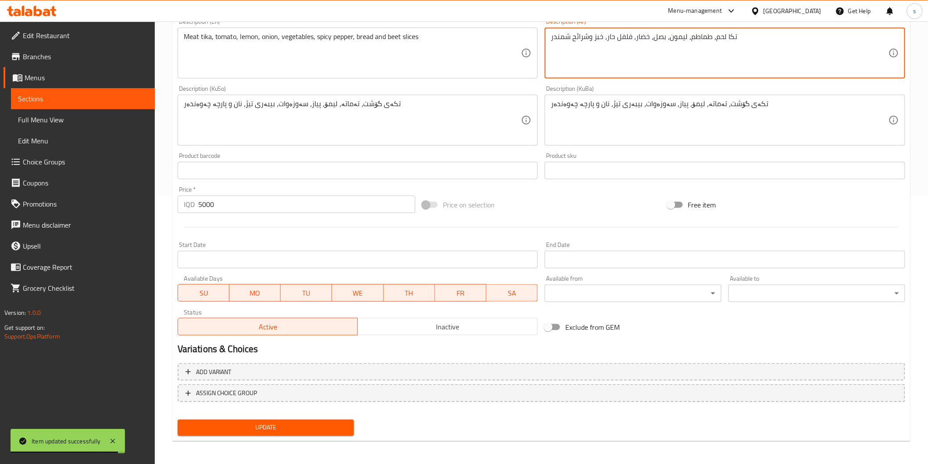
type textarea "تكا لحم، طماطم، ليمون، بصل، خضار، فلفل حار، خبز وشرائح شمندر"
click at [299, 440] on div "Home / Restaurants management / Menus / Sections / item / update Grill section …" at bounding box center [541, 109] width 738 height 677
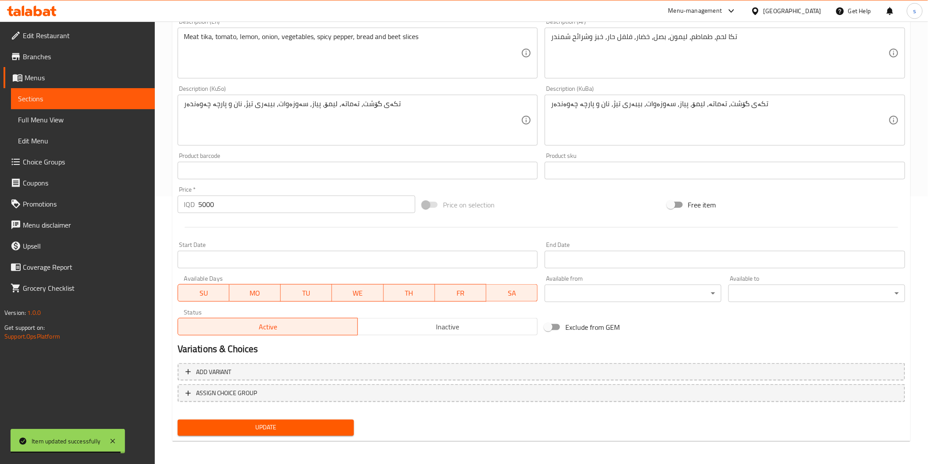
click at [305, 425] on span "Update" at bounding box center [266, 428] width 163 height 11
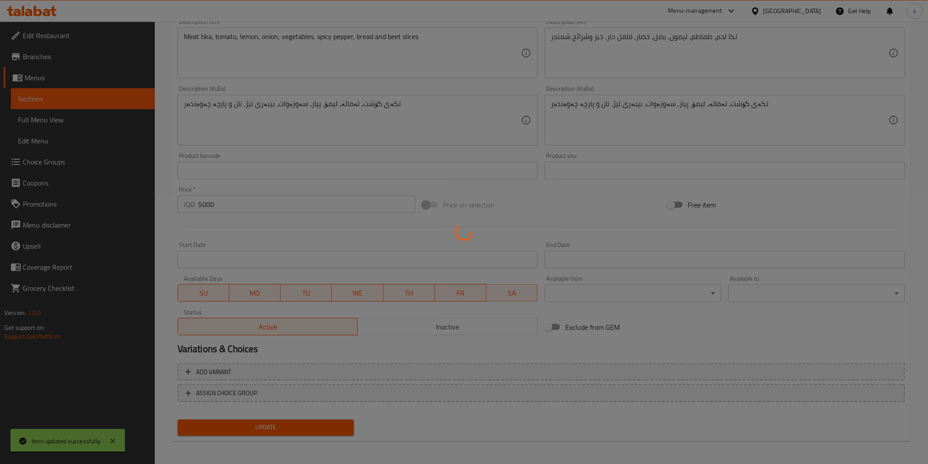
scroll to position [0, 0]
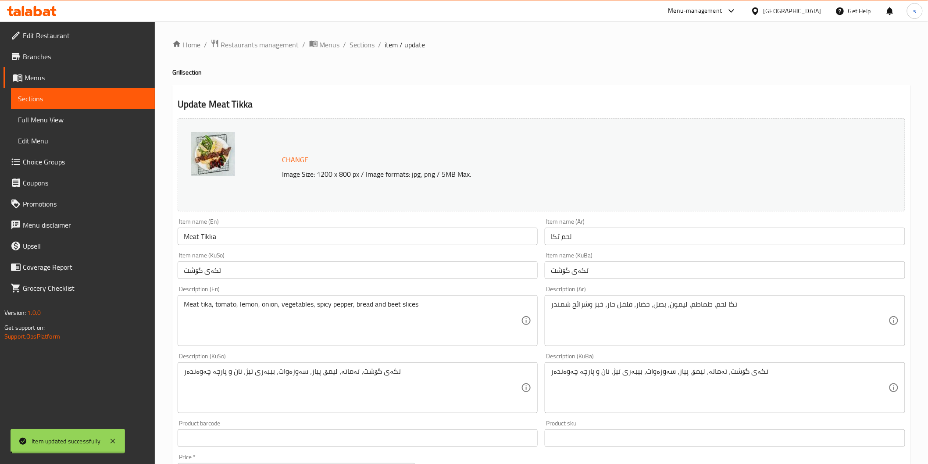
click at [364, 45] on span "Sections" at bounding box center [362, 44] width 25 height 11
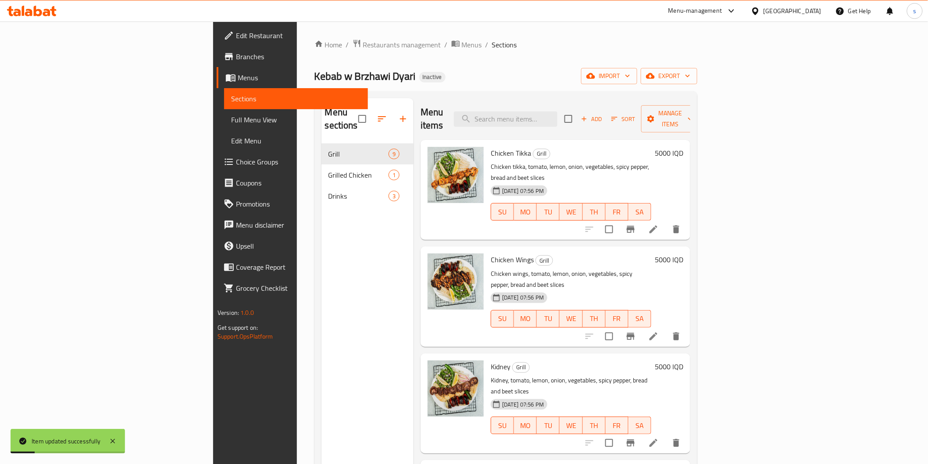
click at [658, 226] on icon at bounding box center [654, 230] width 8 height 8
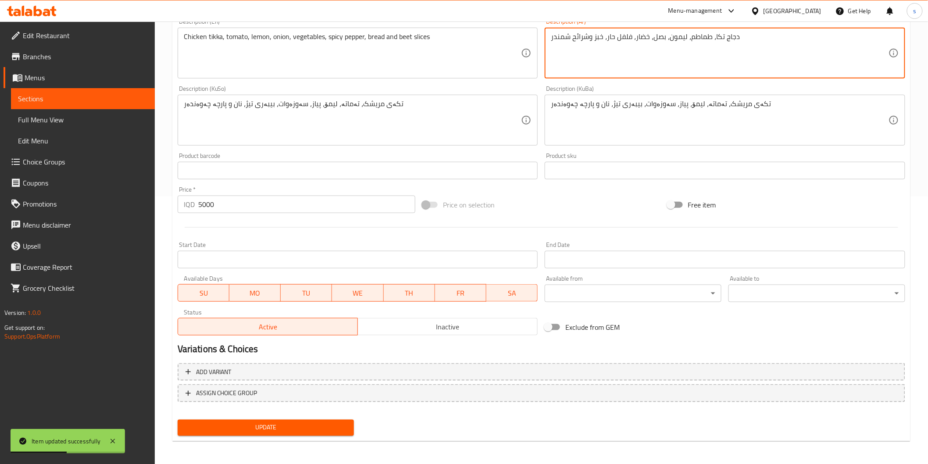
type textarea "دجاج تكا، طماطم، ليمون، بصل، خضار، فلفل حار، خبز وشرائح شمندر"
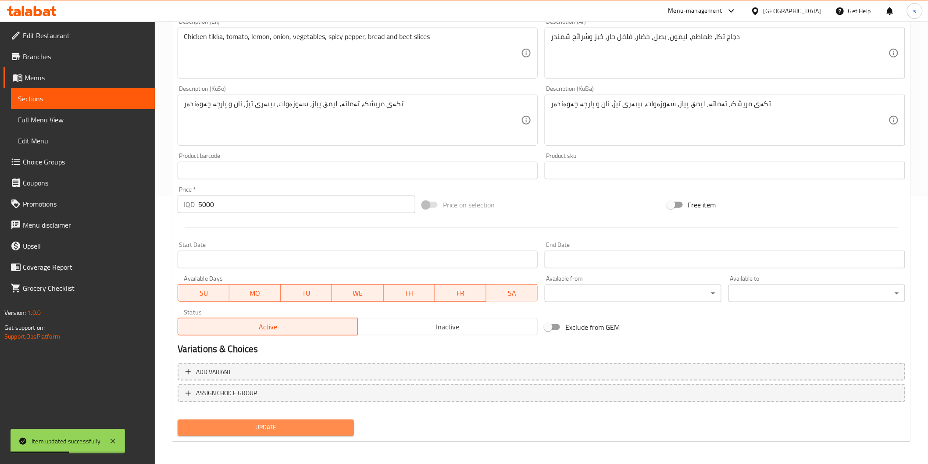
click at [306, 431] on span "Update" at bounding box center [266, 428] width 163 height 11
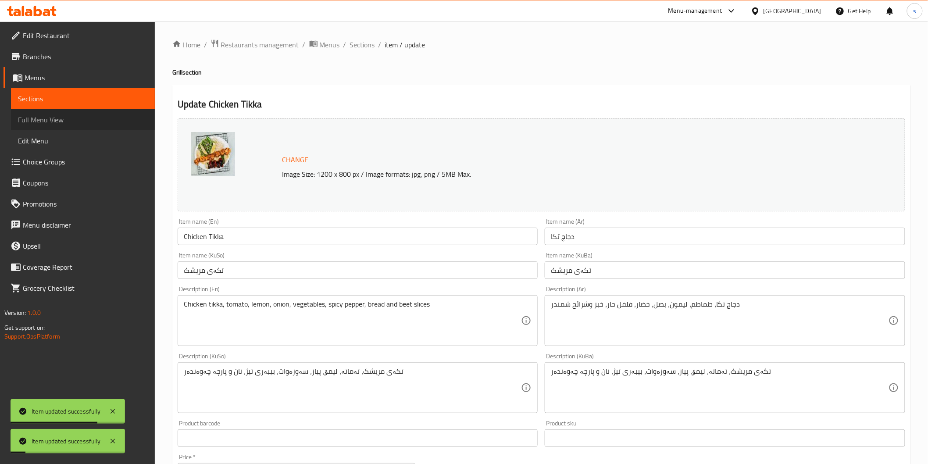
click at [121, 113] on link "Full Menu View" at bounding box center [83, 119] width 144 height 21
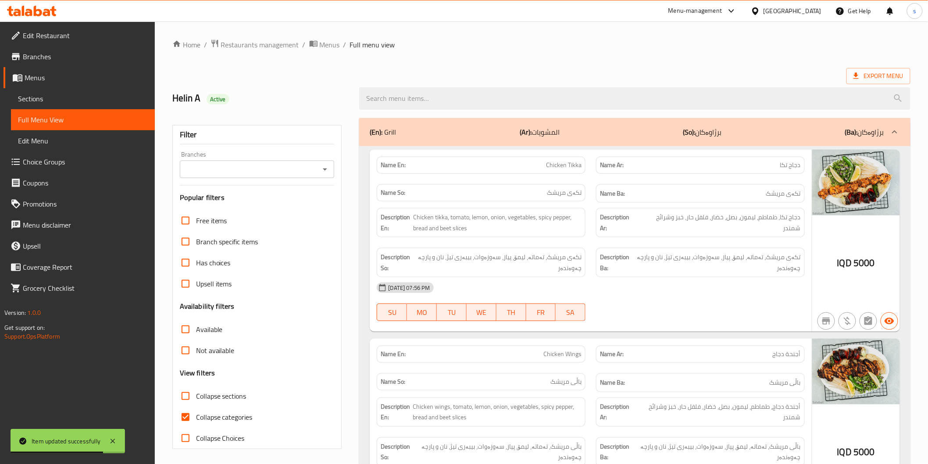
click at [320, 163] on div at bounding box center [324, 169] width 11 height 12
click at [322, 167] on icon "Open" at bounding box center [325, 169] width 11 height 11
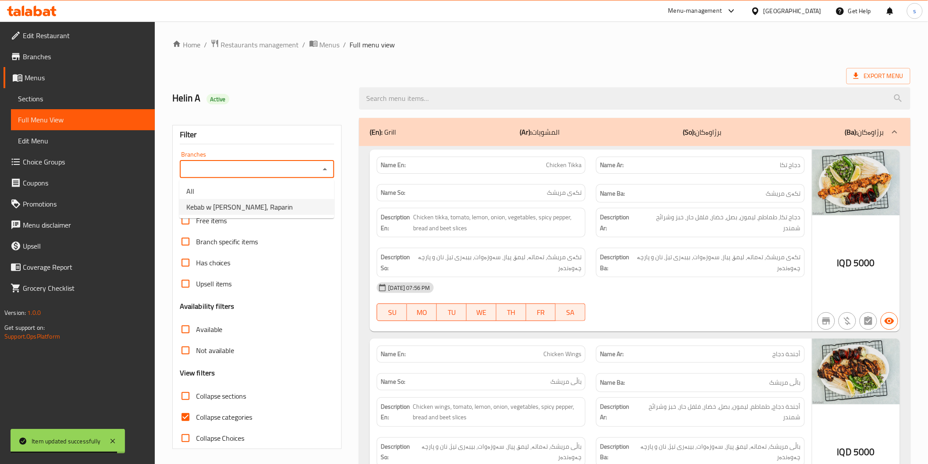
click at [305, 208] on li "Kebab w [PERSON_NAME], Raparin" at bounding box center [256, 207] width 155 height 16
type input "Kebab w [PERSON_NAME], Raparin"
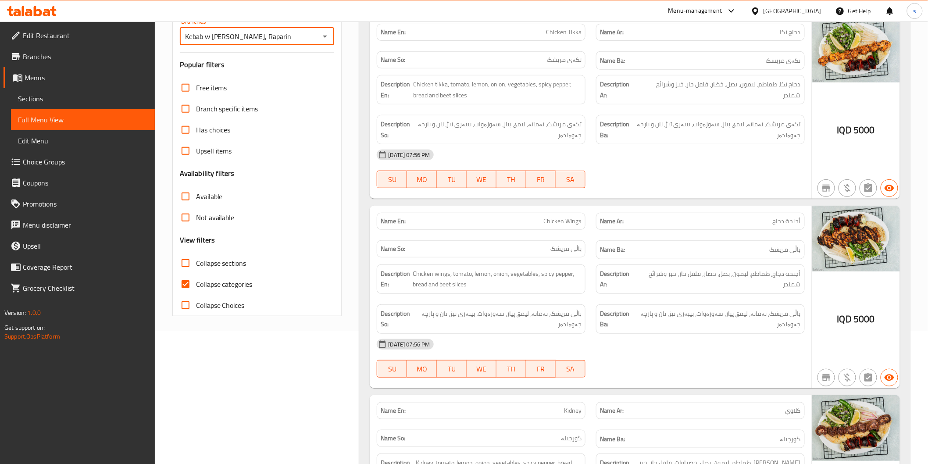
scroll to position [146, 0]
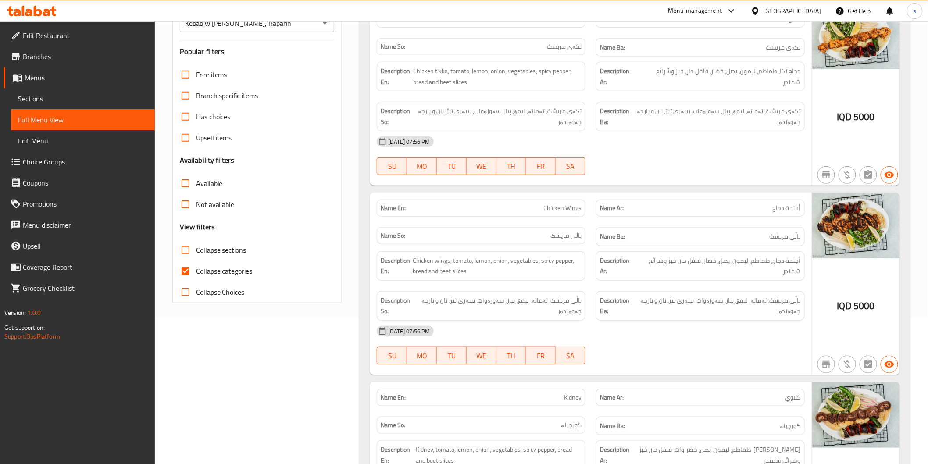
click at [229, 271] on span "Collapse categories" at bounding box center [224, 271] width 57 height 11
click at [196, 271] on input "Collapse categories" at bounding box center [185, 271] width 21 height 21
checkbox input "false"
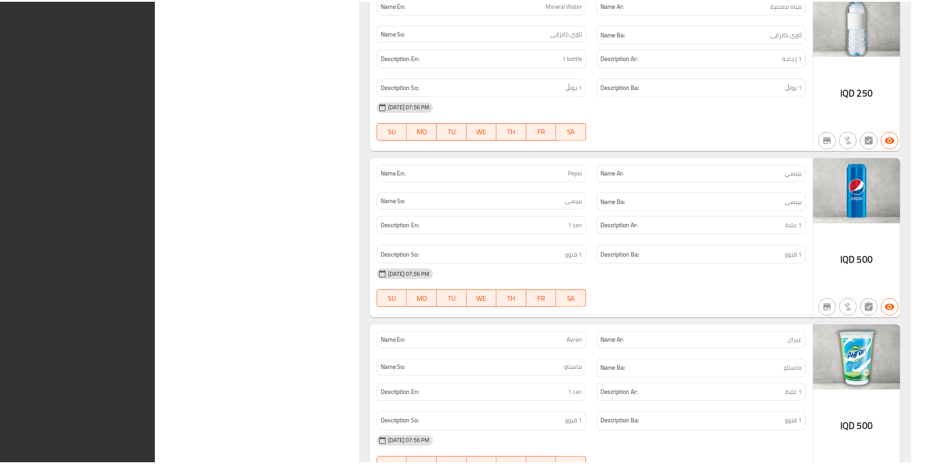
scroll to position [2292, 0]
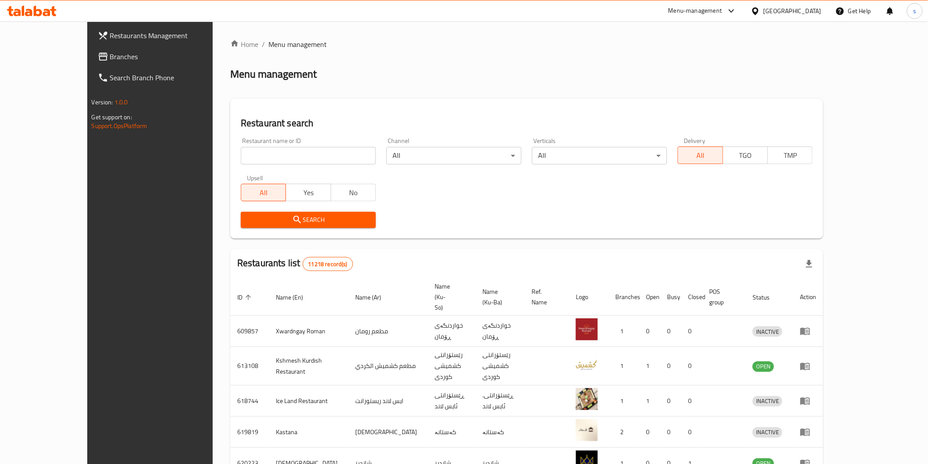
click at [271, 148] on input "search" at bounding box center [308, 156] width 135 height 18
paste input "Honey Spins"
type input "Honey Spins"
click button "Search" at bounding box center [308, 220] width 135 height 16
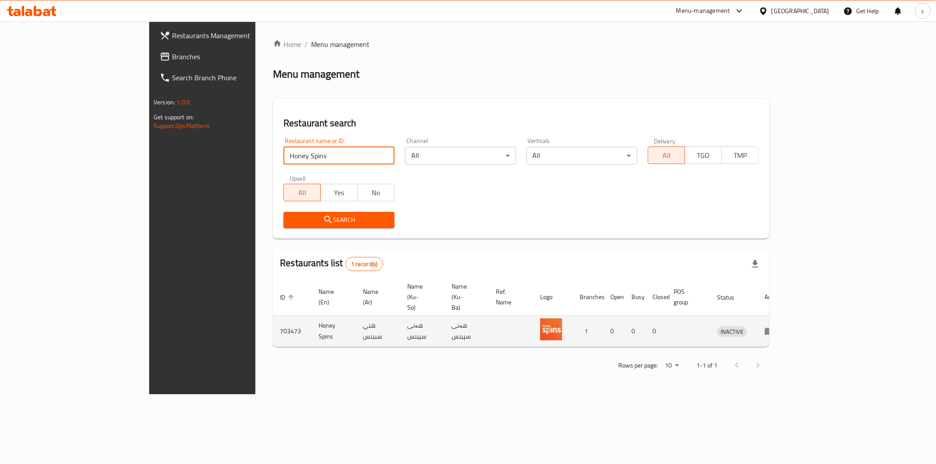
click at [774, 328] on icon "enhanced table" at bounding box center [770, 331] width 10 height 7
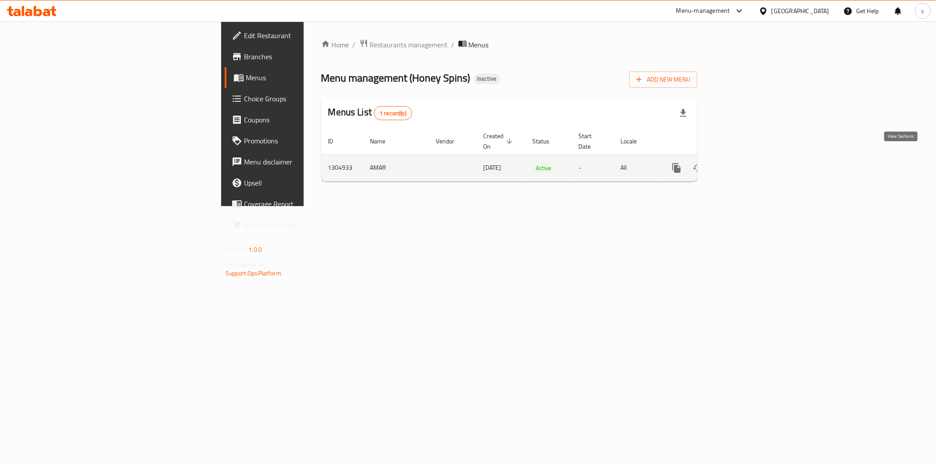
click at [750, 164] on link "enhanced table" at bounding box center [739, 168] width 21 height 21
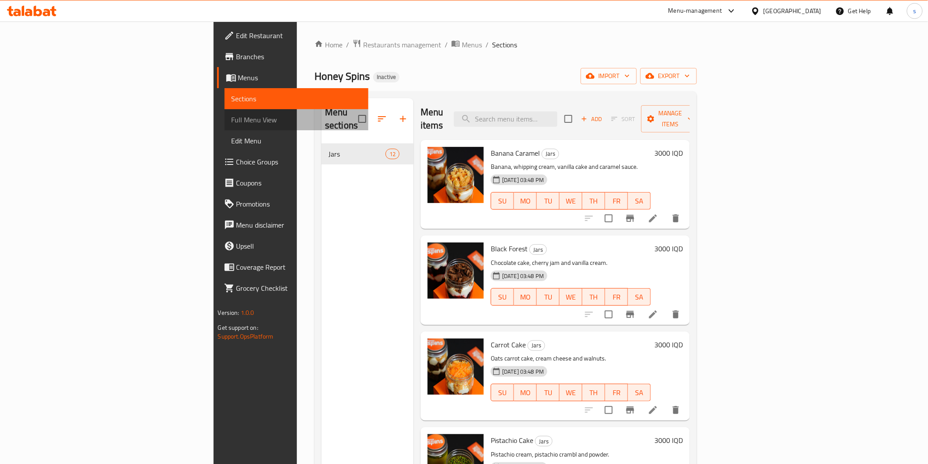
click at [232, 119] on span "Full Menu View" at bounding box center [297, 120] width 130 height 11
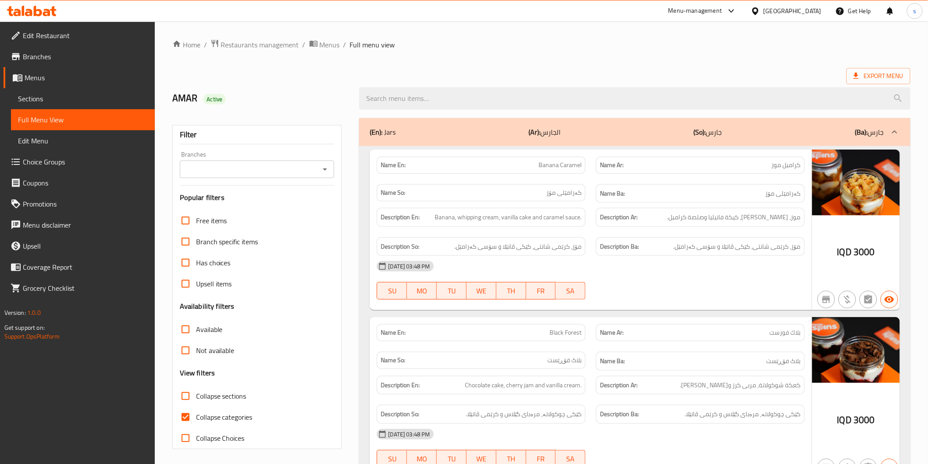
click at [213, 168] on input "Branches" at bounding box center [250, 169] width 135 height 12
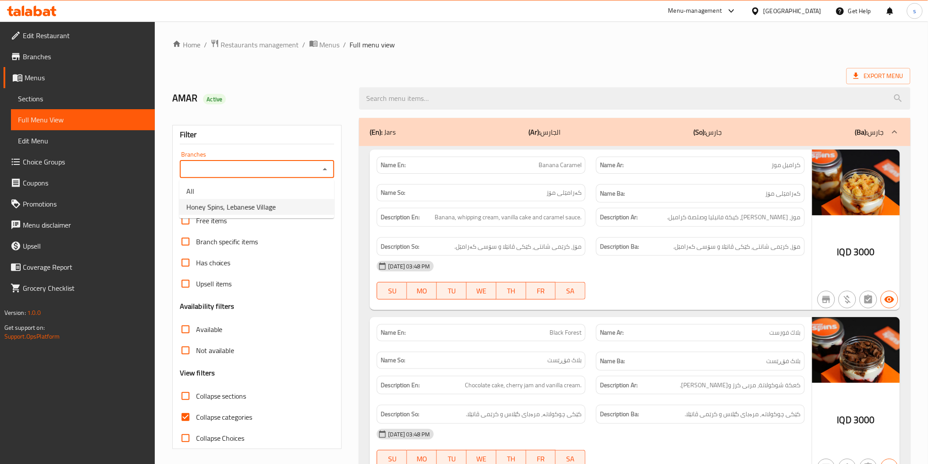
click at [229, 207] on span "Honey Spins, Lebanese Village" at bounding box center [231, 207] width 90 height 11
type input "Honey Spins, Lebanese Village"
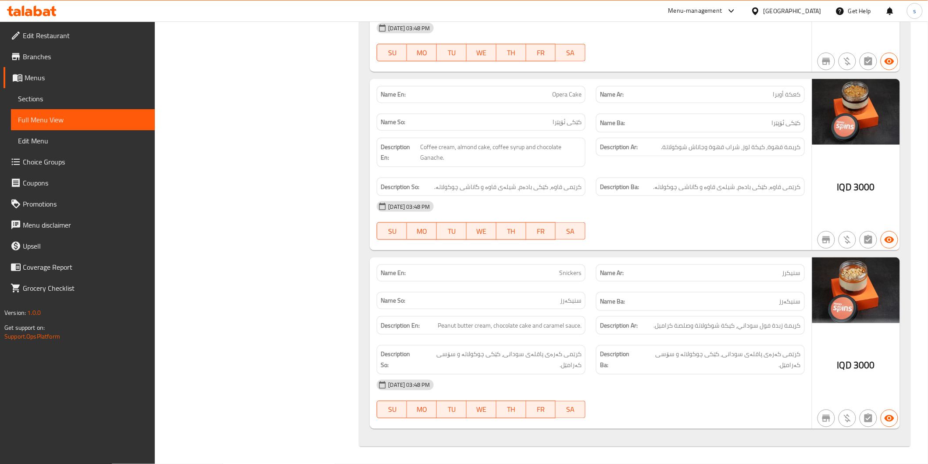
scroll to position [1762, 0]
click at [630, 314] on div "Description Ar: كريمة زبدة فول سوداني، كيكة شوكولاتة وصلصة كراميل." at bounding box center [700, 325] width 219 height 29
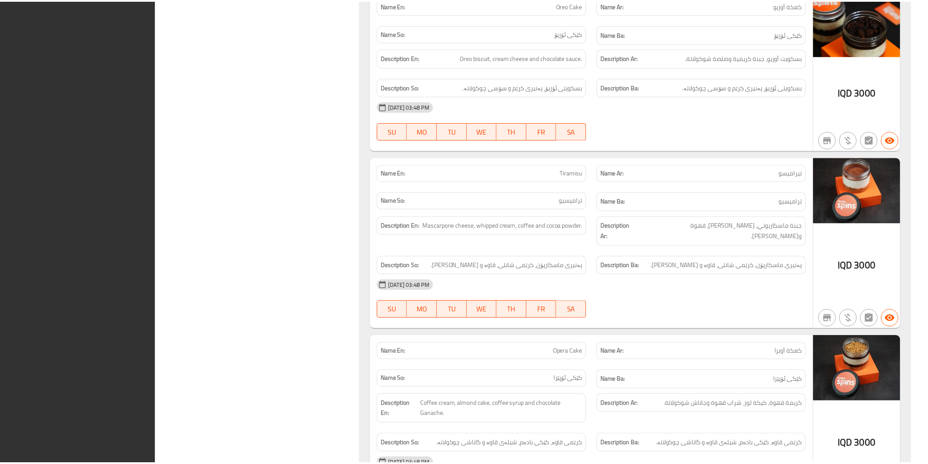
scroll to position [1741, 0]
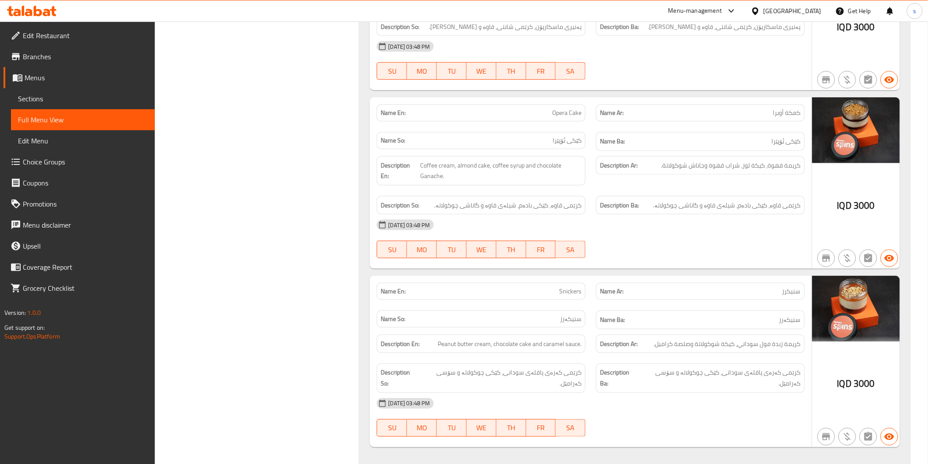
click at [24, 15] on icon at bounding box center [23, 11] width 3 height 10
